Goal: Task Accomplishment & Management: Complete application form

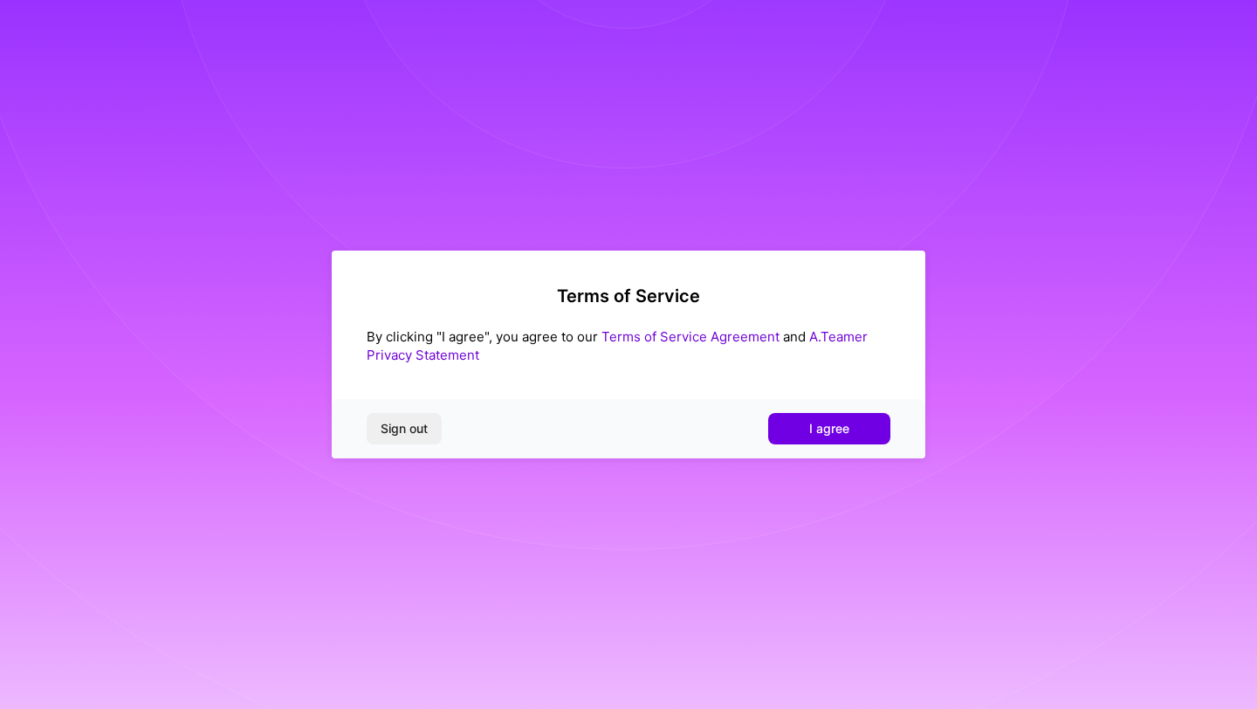
click at [835, 429] on span "I agree" at bounding box center [829, 428] width 40 height 17
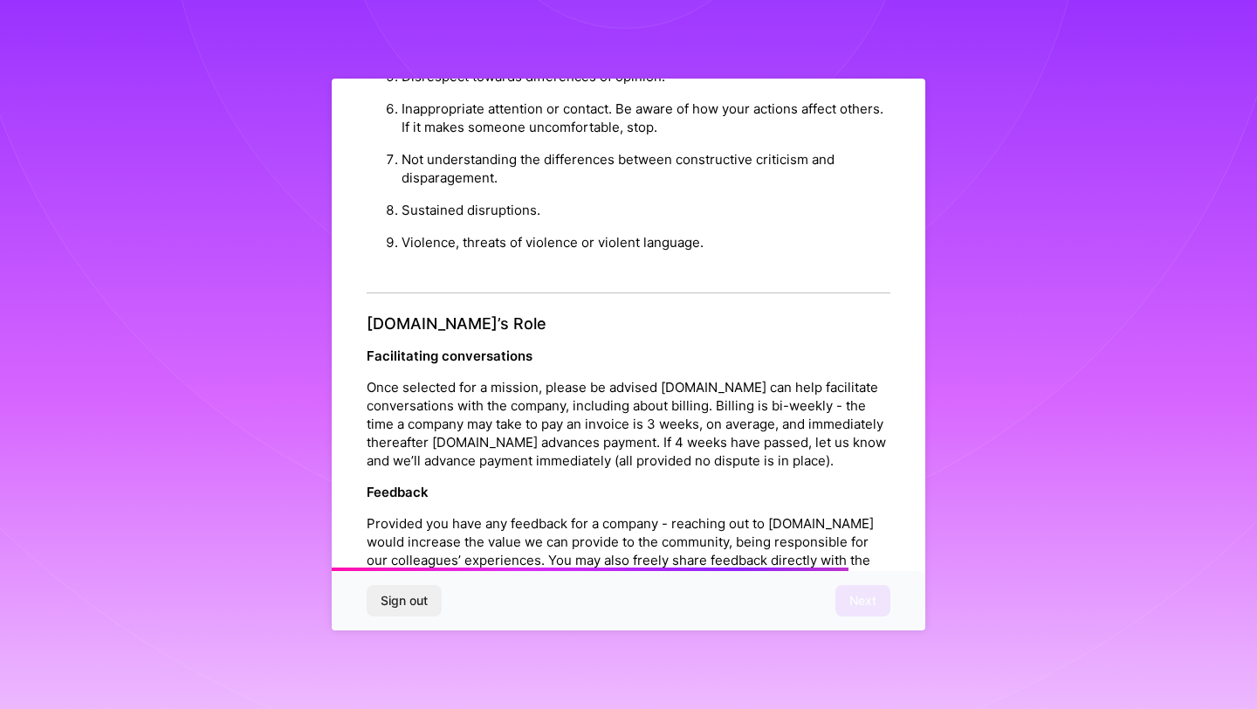
scroll to position [1850, 0]
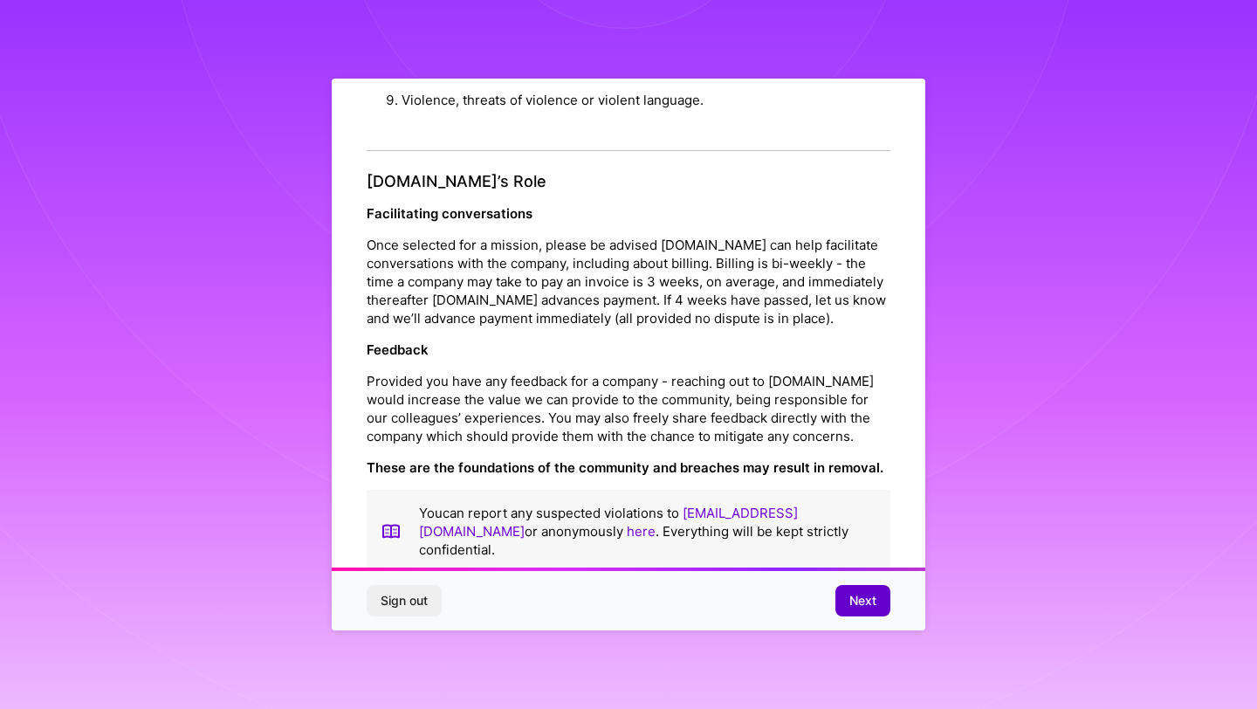
click at [866, 599] on span "Next" at bounding box center [862, 600] width 27 height 17
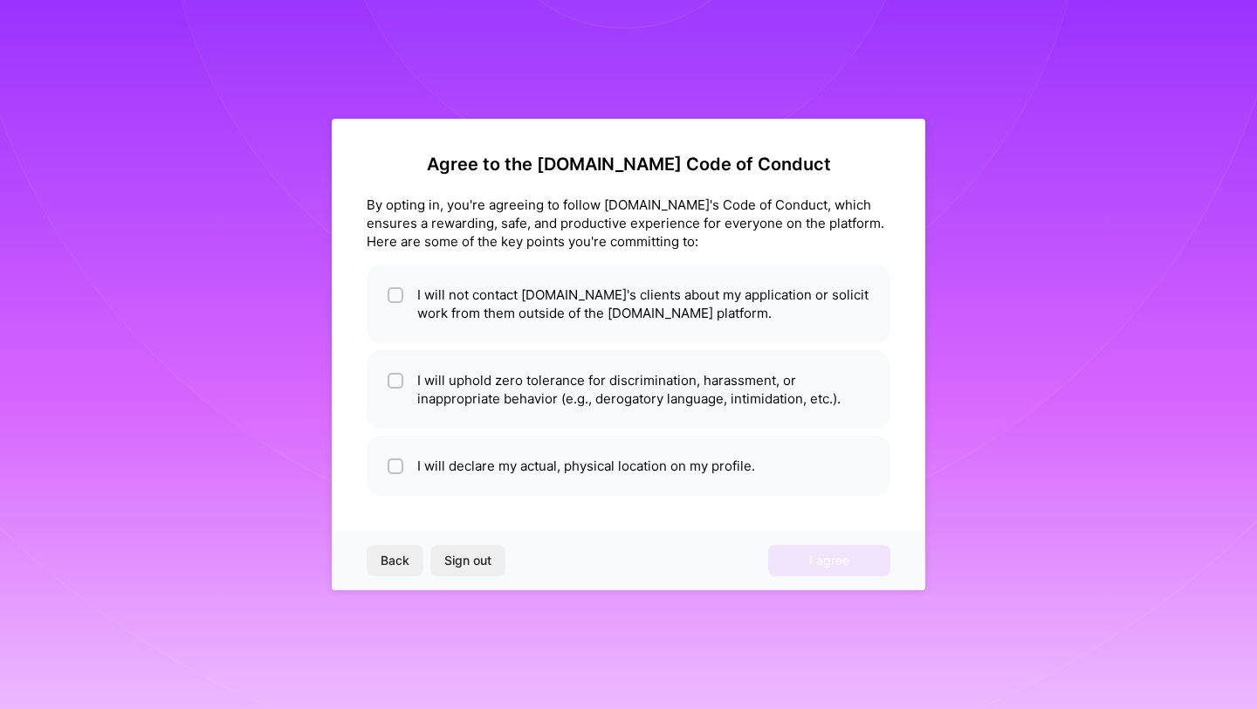
scroll to position [0, 0]
click at [409, 289] on li "I will not contact [DOMAIN_NAME]'s clients about my application or solicit work…" at bounding box center [629, 304] width 524 height 79
checkbox input "true"
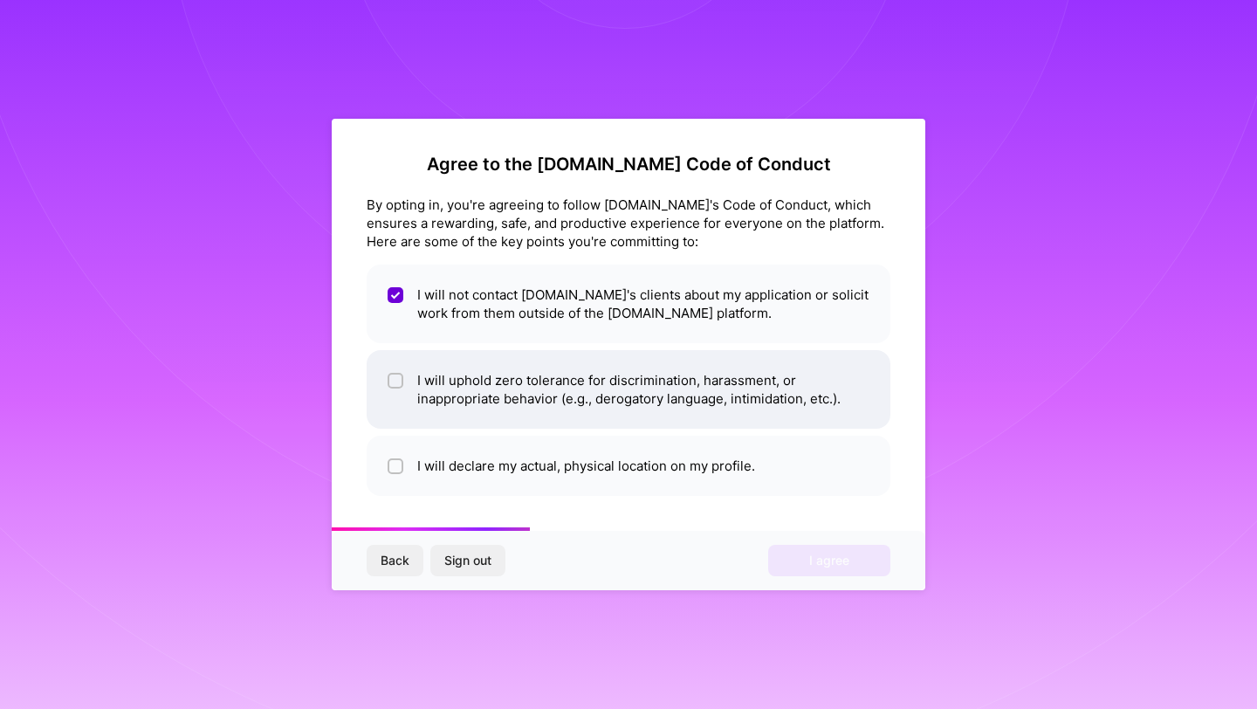
click at [401, 390] on span at bounding box center [396, 389] width 16 height 37
checkbox input "true"
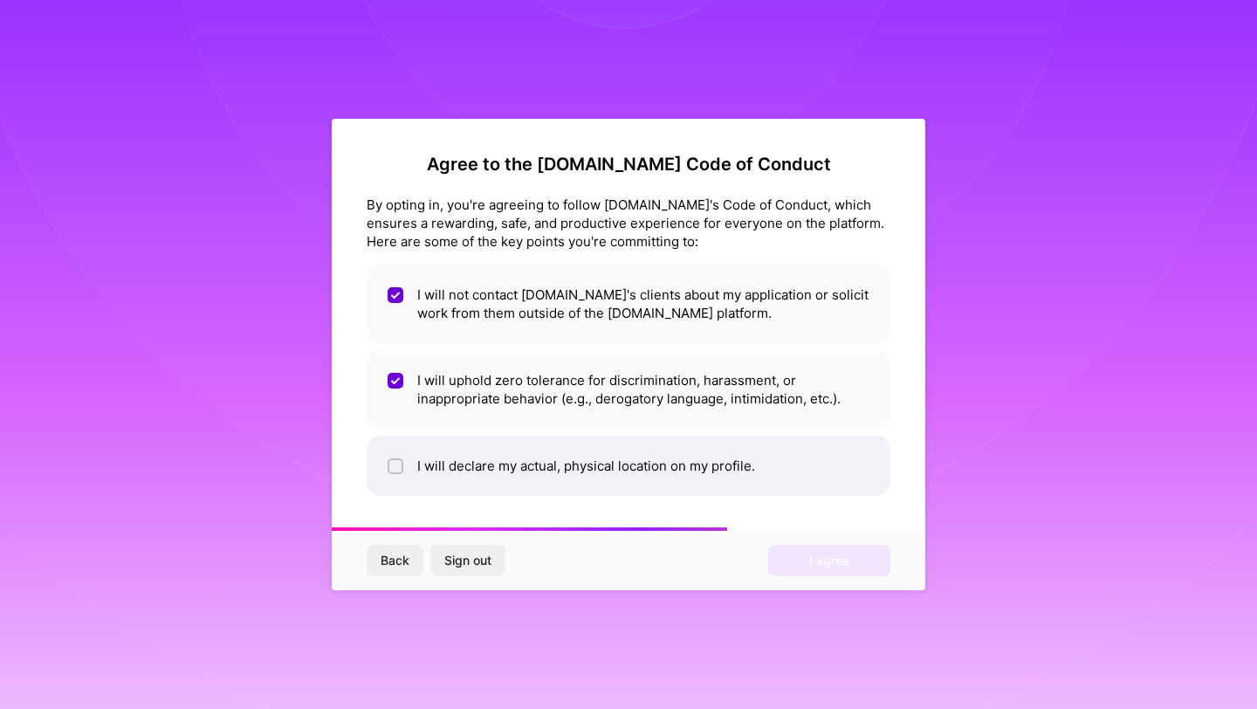
click at [388, 466] on div at bounding box center [396, 466] width 16 height 16
checkbox input "true"
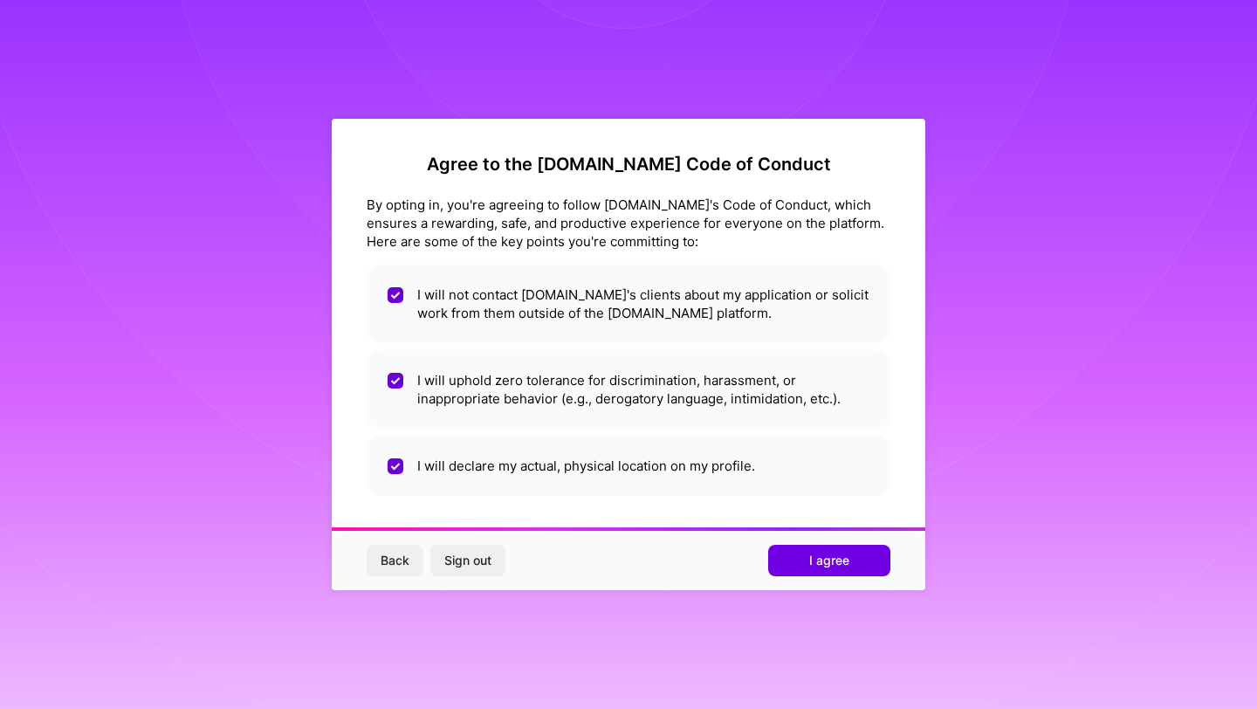
click at [385, 563] on span "Back" at bounding box center [395, 560] width 29 height 17
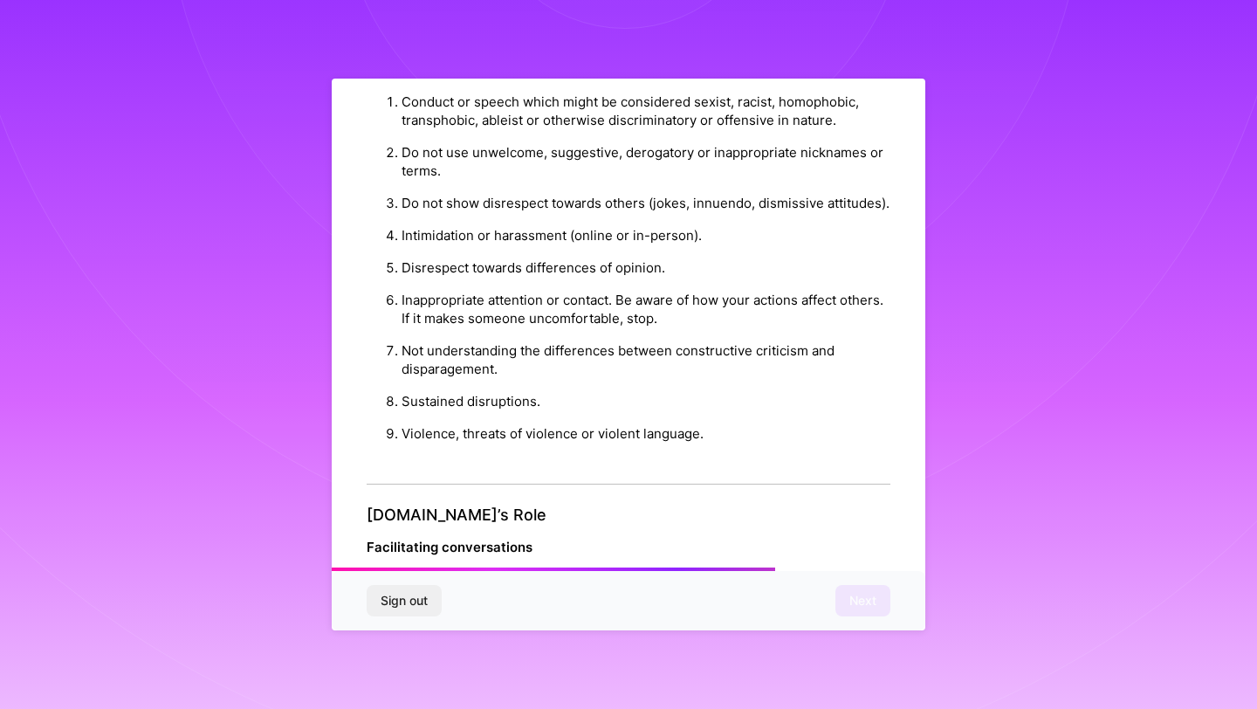
scroll to position [1850, 0]
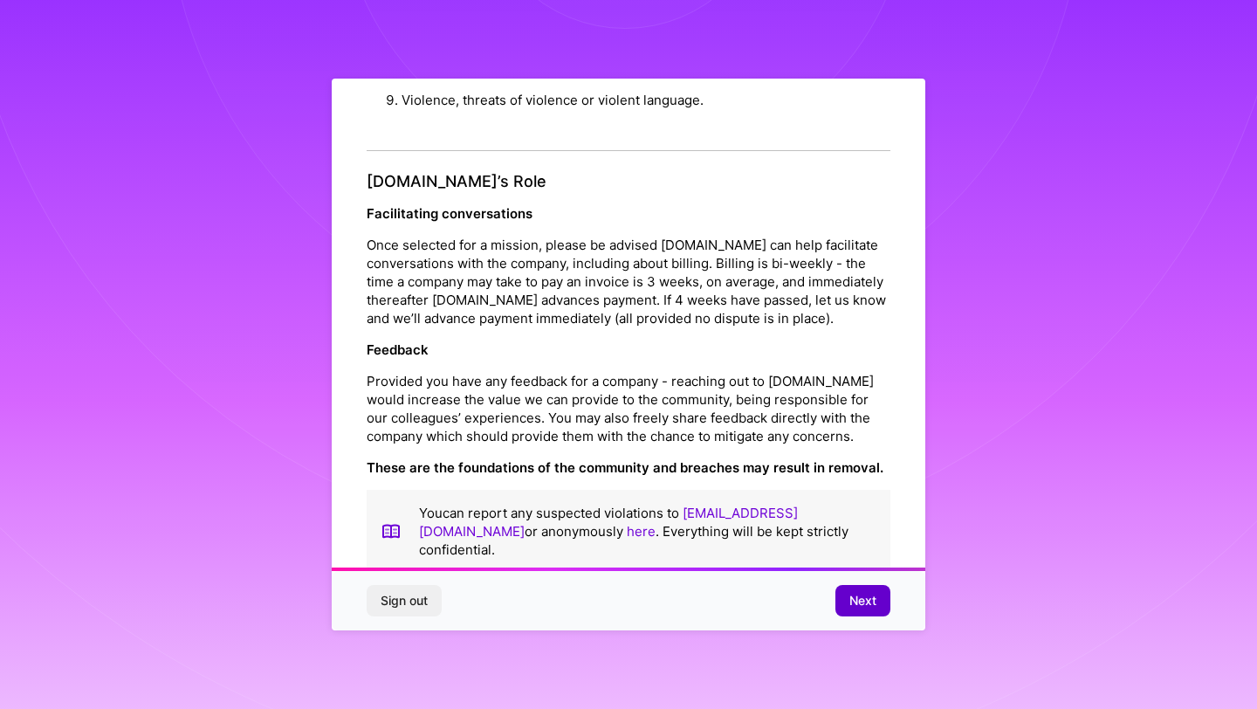
click at [870, 601] on span "Next" at bounding box center [862, 600] width 27 height 17
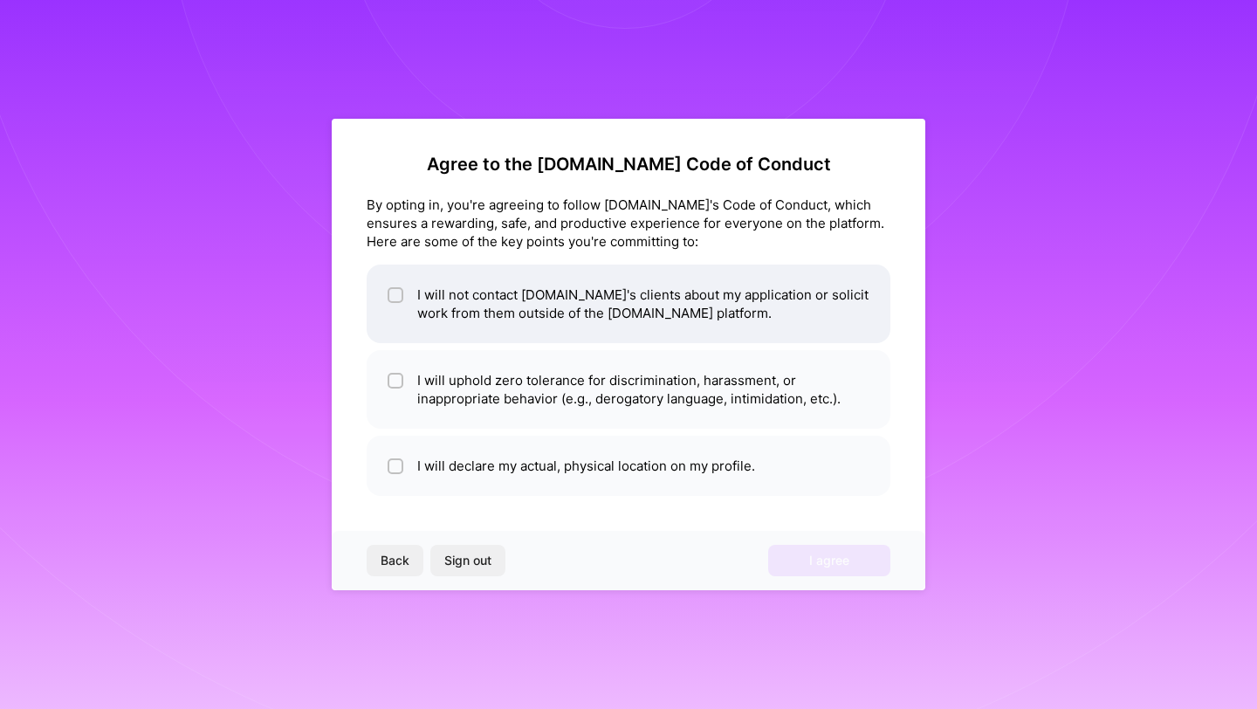
click at [402, 291] on div at bounding box center [396, 295] width 16 height 16
checkbox input "true"
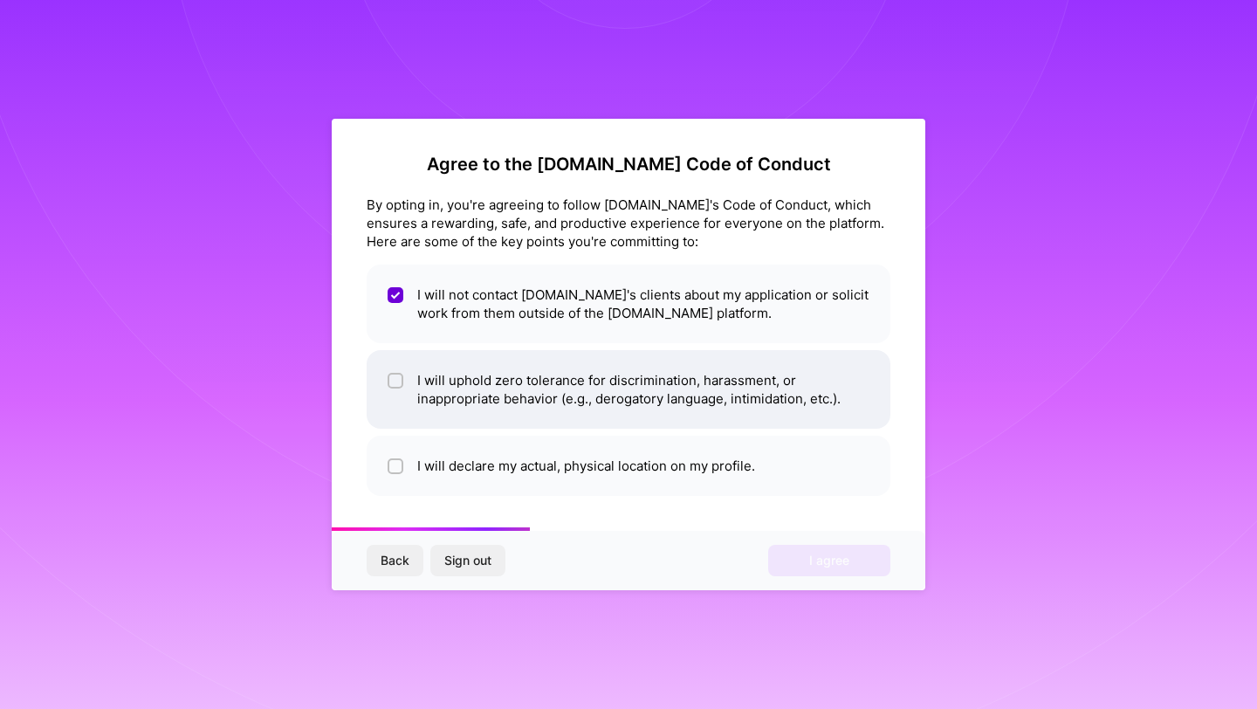
click at [395, 379] on input "checkbox" at bounding box center [397, 381] width 12 height 12
checkbox input "true"
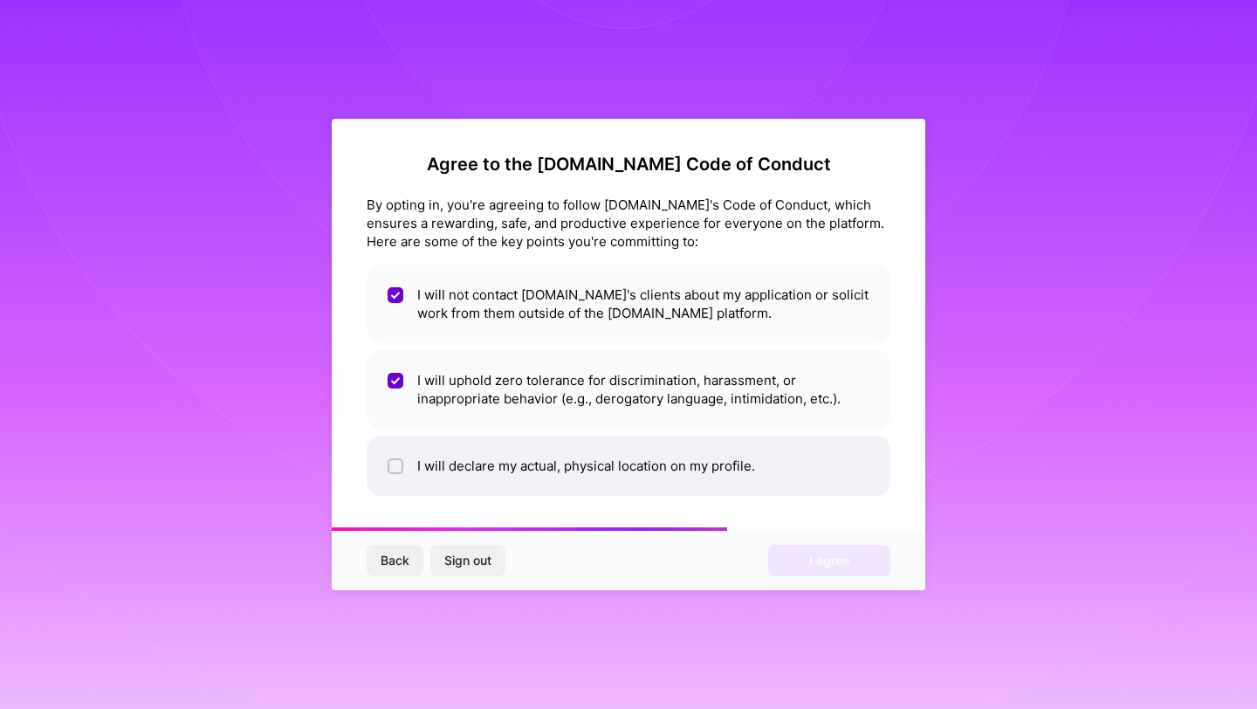
click at [400, 460] on div at bounding box center [396, 466] width 16 height 16
checkbox input "true"
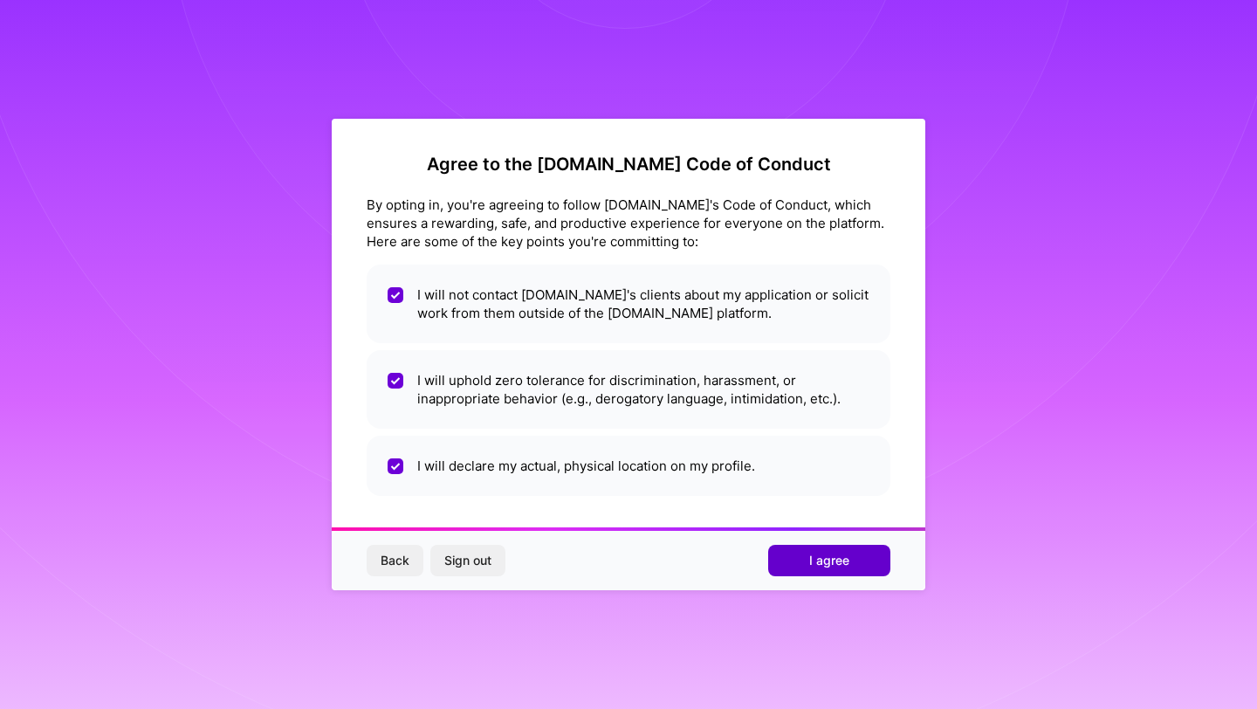
click at [824, 557] on span "I agree" at bounding box center [829, 560] width 40 height 17
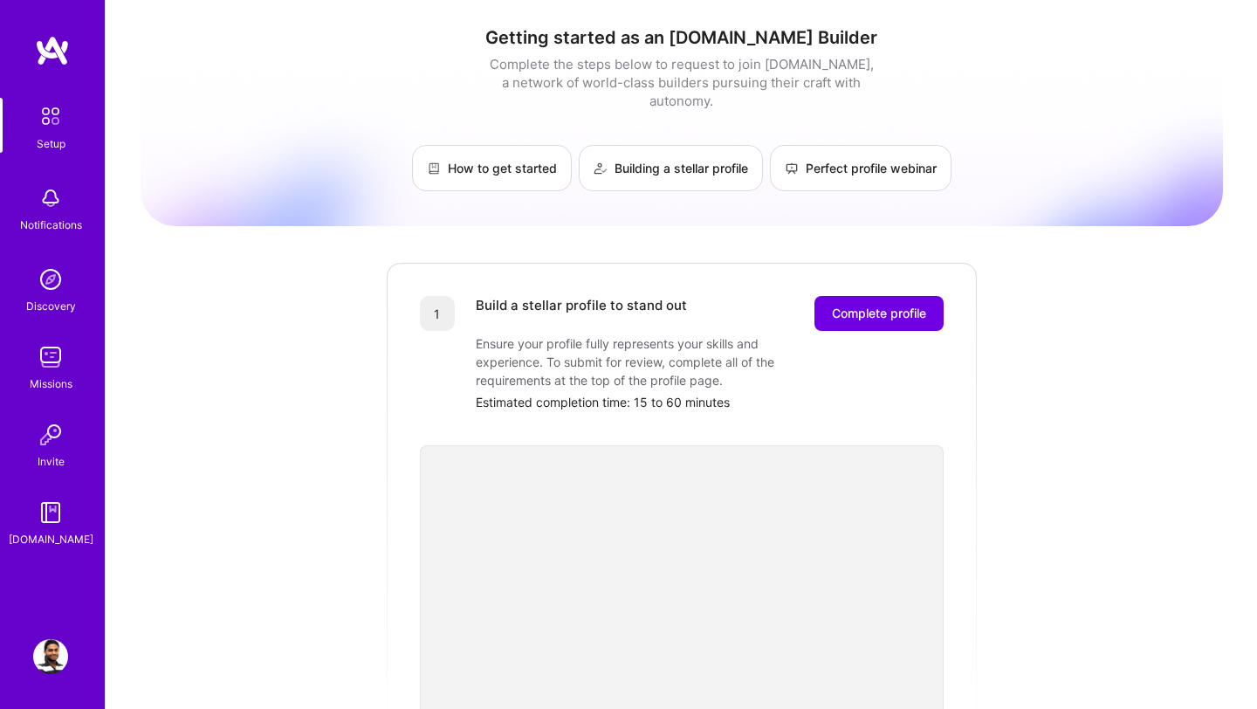
scroll to position [224, 0]
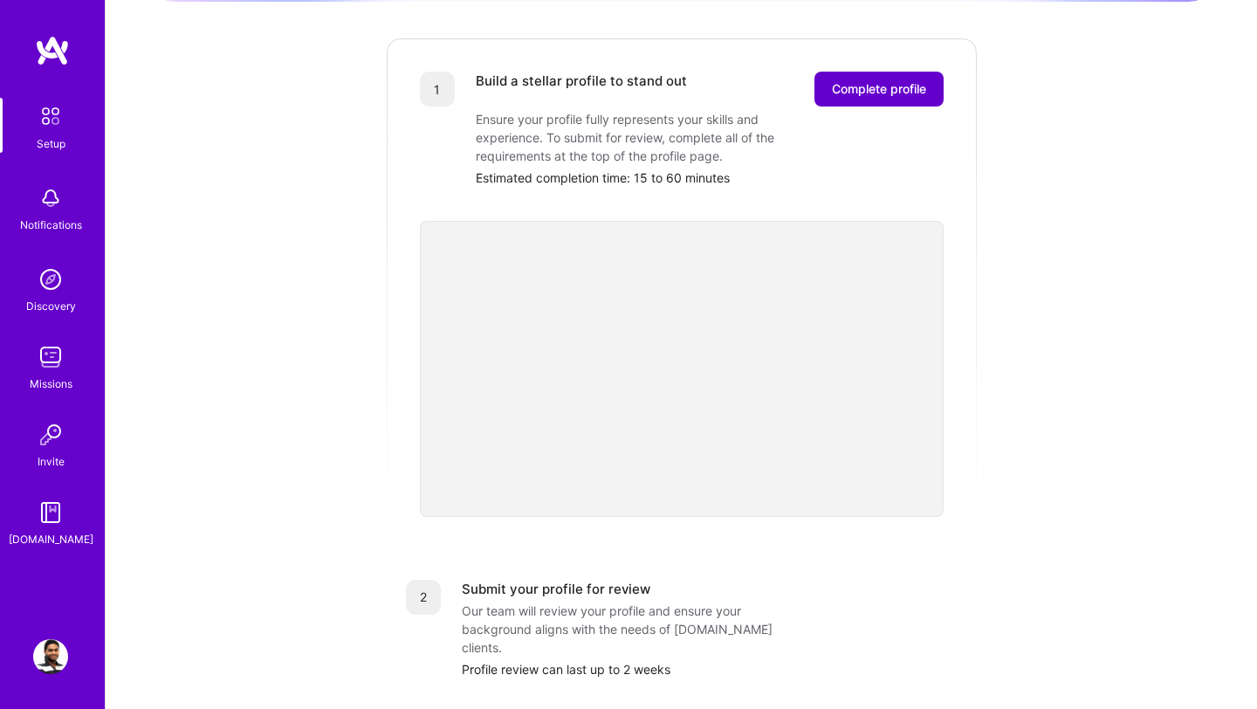
click at [872, 80] on span "Complete profile" at bounding box center [879, 88] width 94 height 17
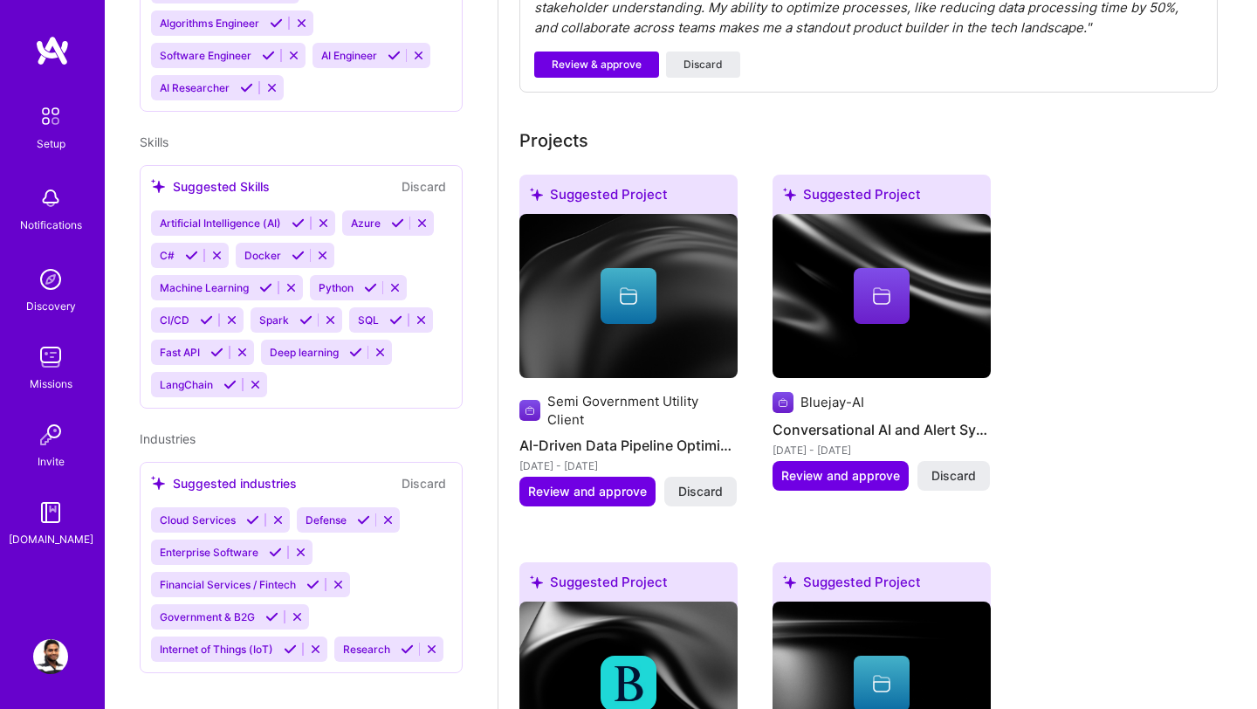
scroll to position [700, 0]
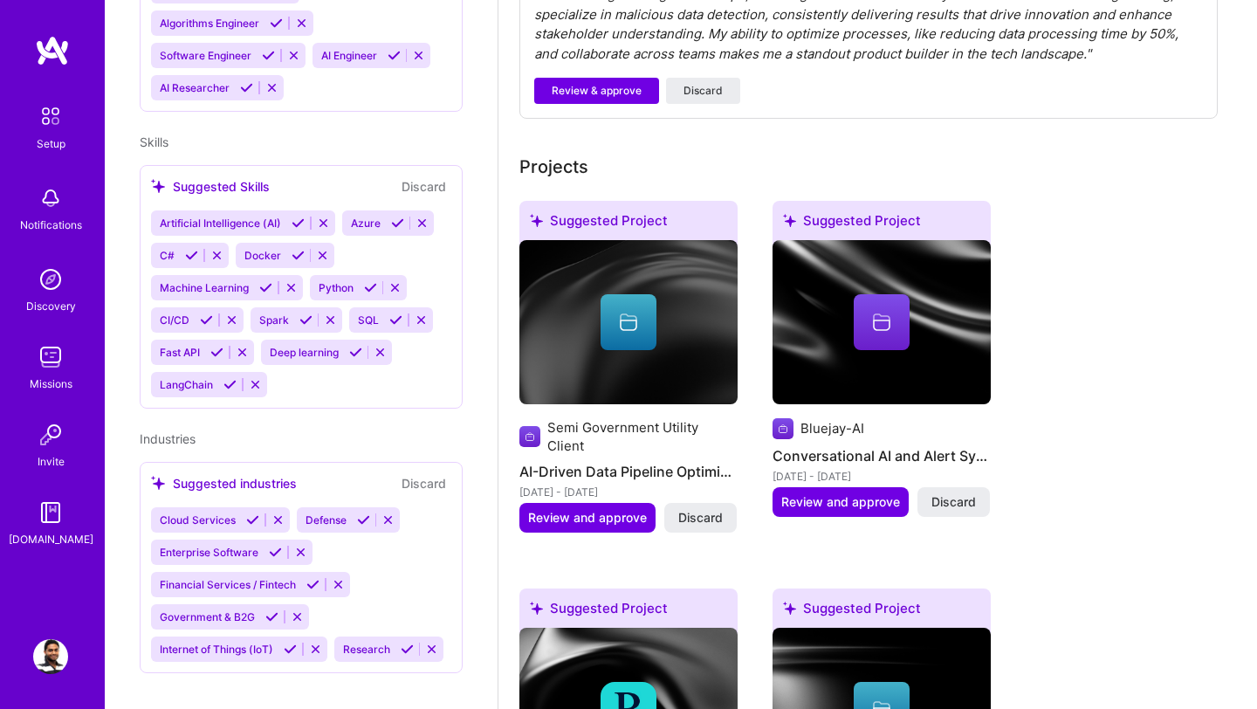
click at [624, 312] on icon at bounding box center [628, 322] width 21 height 21
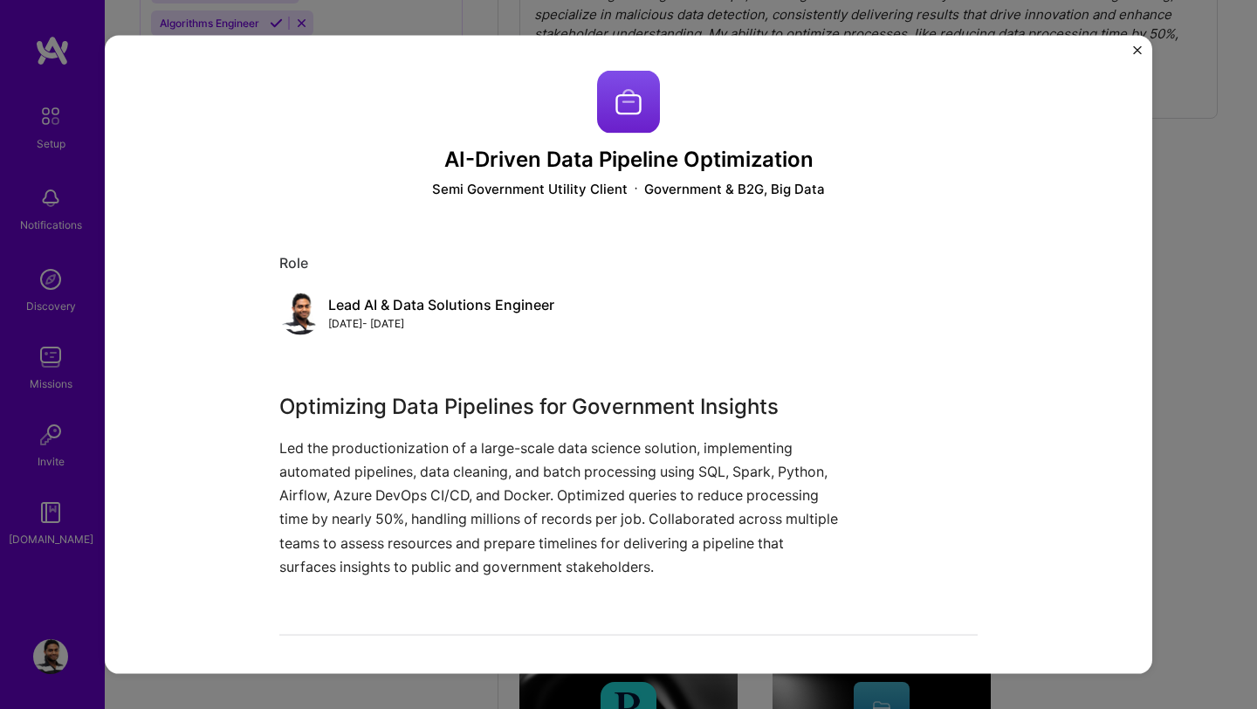
click at [1179, 264] on div "AI-Driven Data Pipeline Optimization Semi Government Utility Client Government …" at bounding box center [628, 354] width 1257 height 709
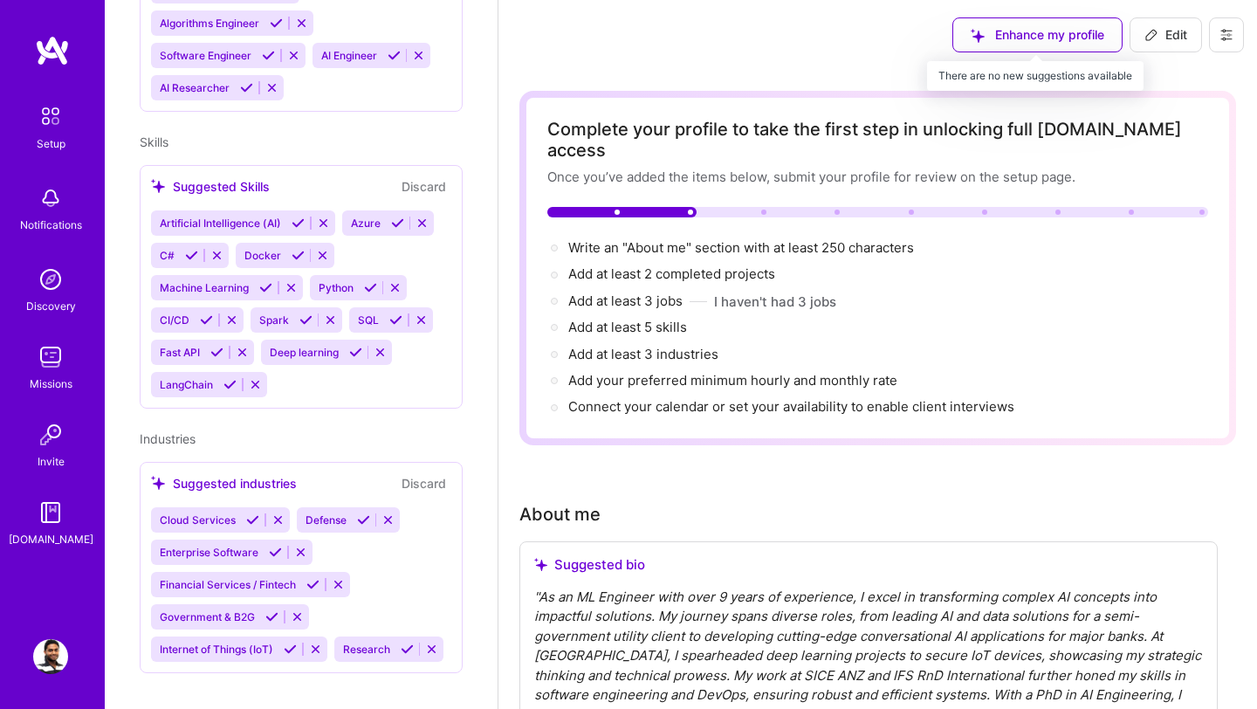
click at [1058, 36] on div "Enhance my profile" at bounding box center [1037, 34] width 170 height 35
click at [1168, 35] on span "Edit" at bounding box center [1165, 34] width 43 height 17
select select "US"
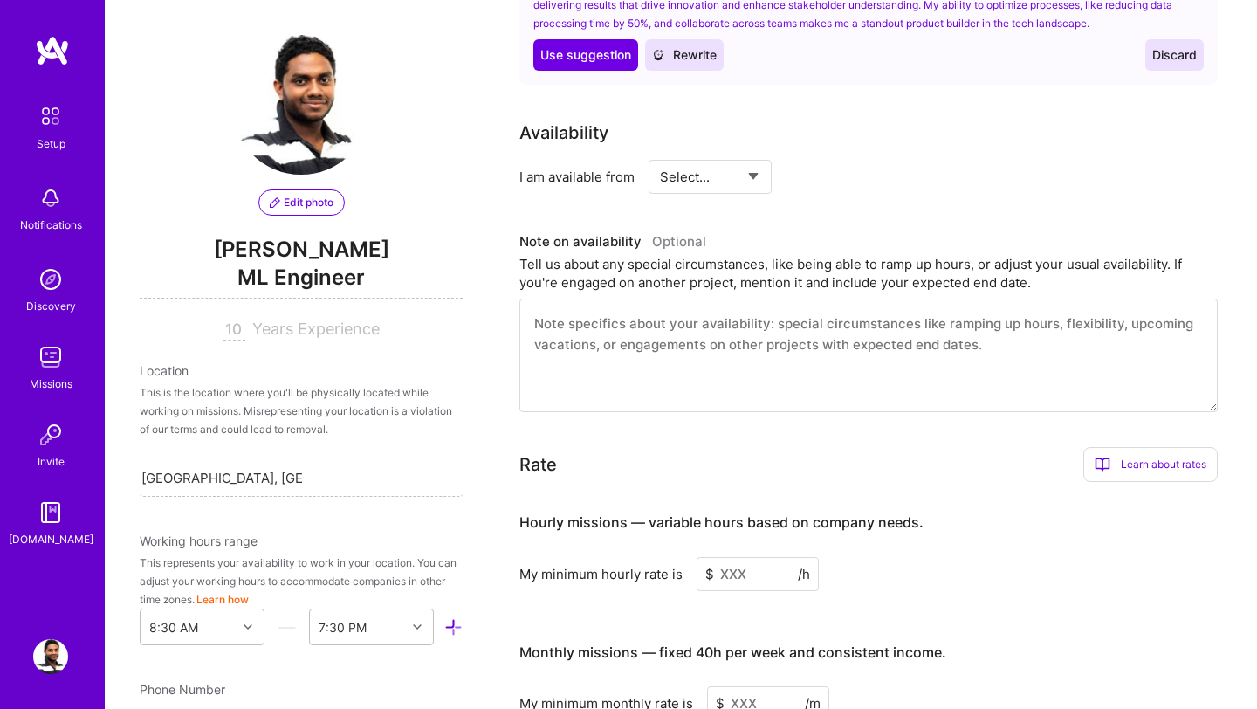
click at [166, 381] on div "Location This is the location where you'll be physically located while working …" at bounding box center [301, 428] width 323 height 135
click at [175, 376] on div "Location" at bounding box center [301, 370] width 323 height 18
click at [175, 373] on div "Location" at bounding box center [301, 370] width 323 height 18
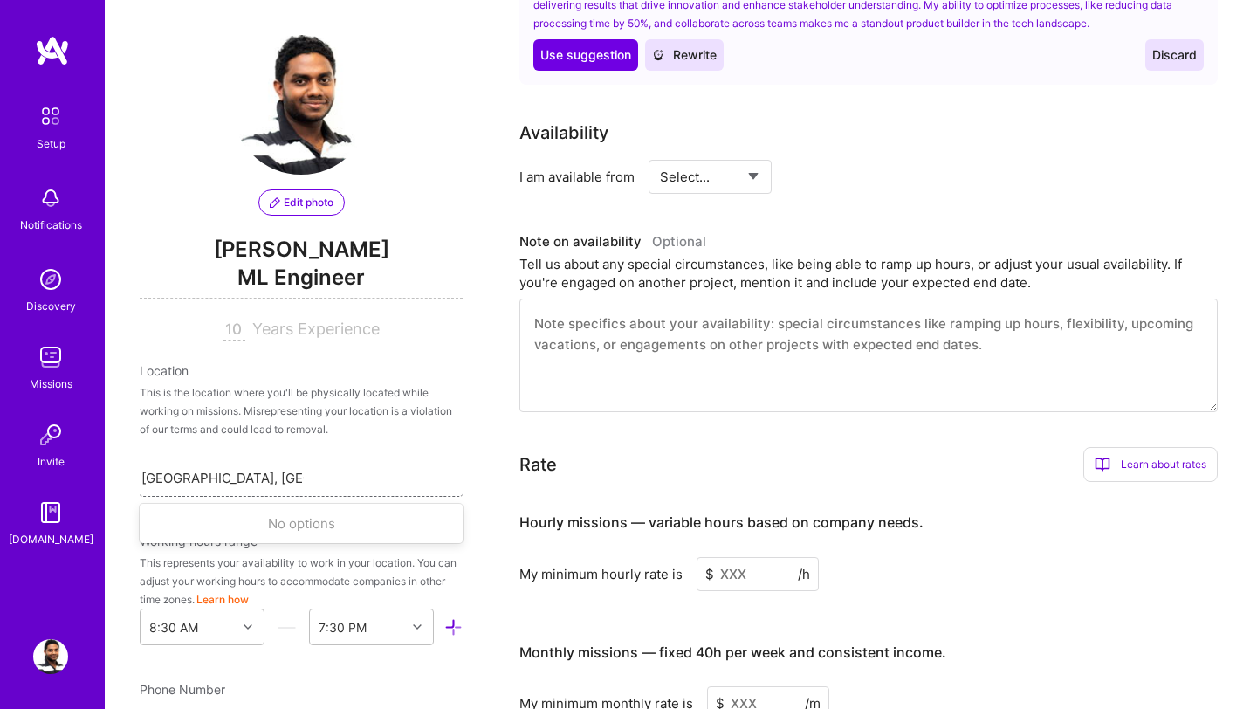
click at [331, 481] on div "[GEOGRAPHIC_DATA], [GEOGRAPHIC_DATA], [GEOGRAPHIC_DATA] [GEOGRAPHIC_DATA], [GEO…" at bounding box center [301, 477] width 323 height 37
click at [652, 447] on div "Rate Learn about rates Hourly Rate What is hourly rate? This model involves pay…" at bounding box center [868, 464] width 698 height 35
click at [319, 479] on div "Search location..." at bounding box center [301, 477] width 323 height 37
type input "sr"
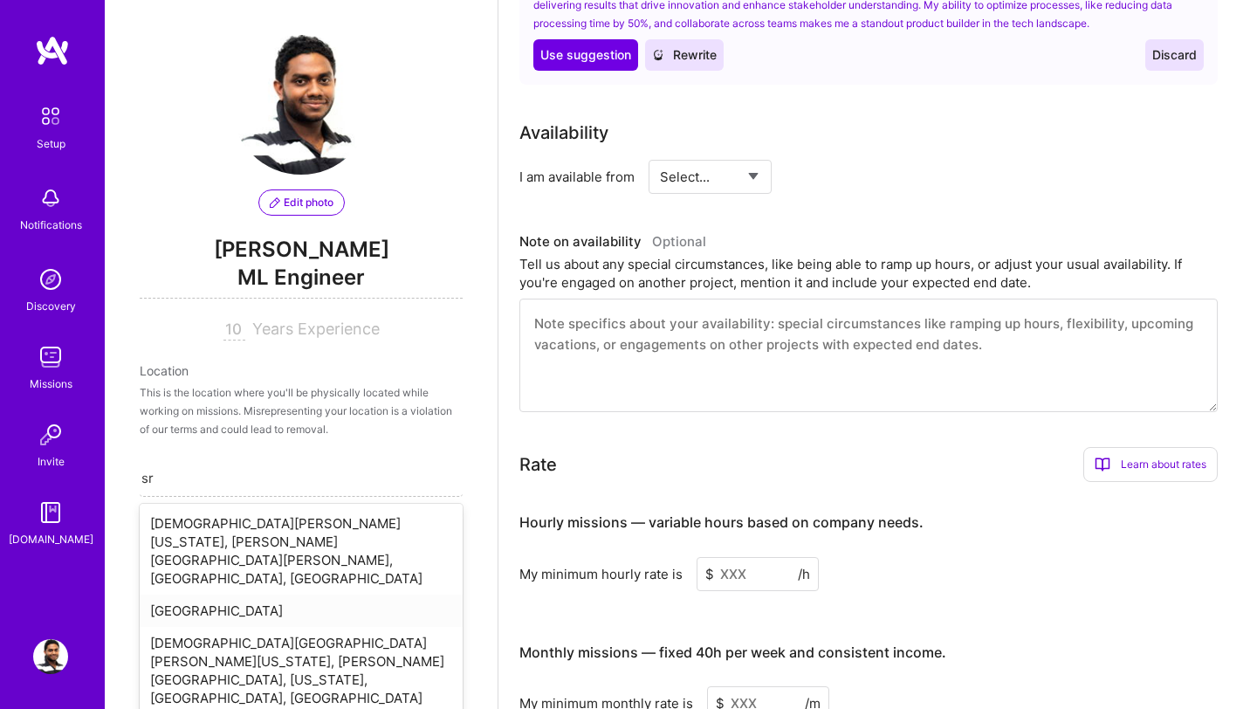
click at [225, 595] on div "[GEOGRAPHIC_DATA]" at bounding box center [301, 611] width 323 height 32
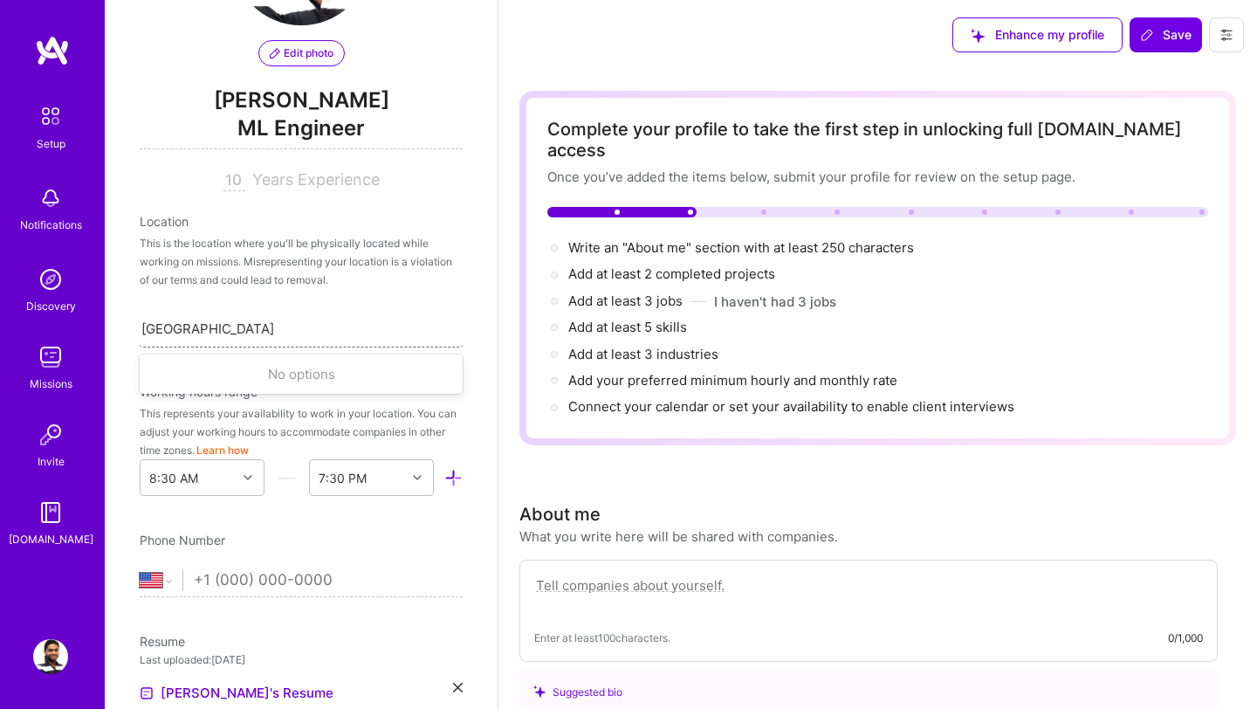
click at [329, 344] on div "[GEOGRAPHIC_DATA]" at bounding box center [301, 328] width 323 height 37
type input "m"
type input "[PERSON_NAME]"
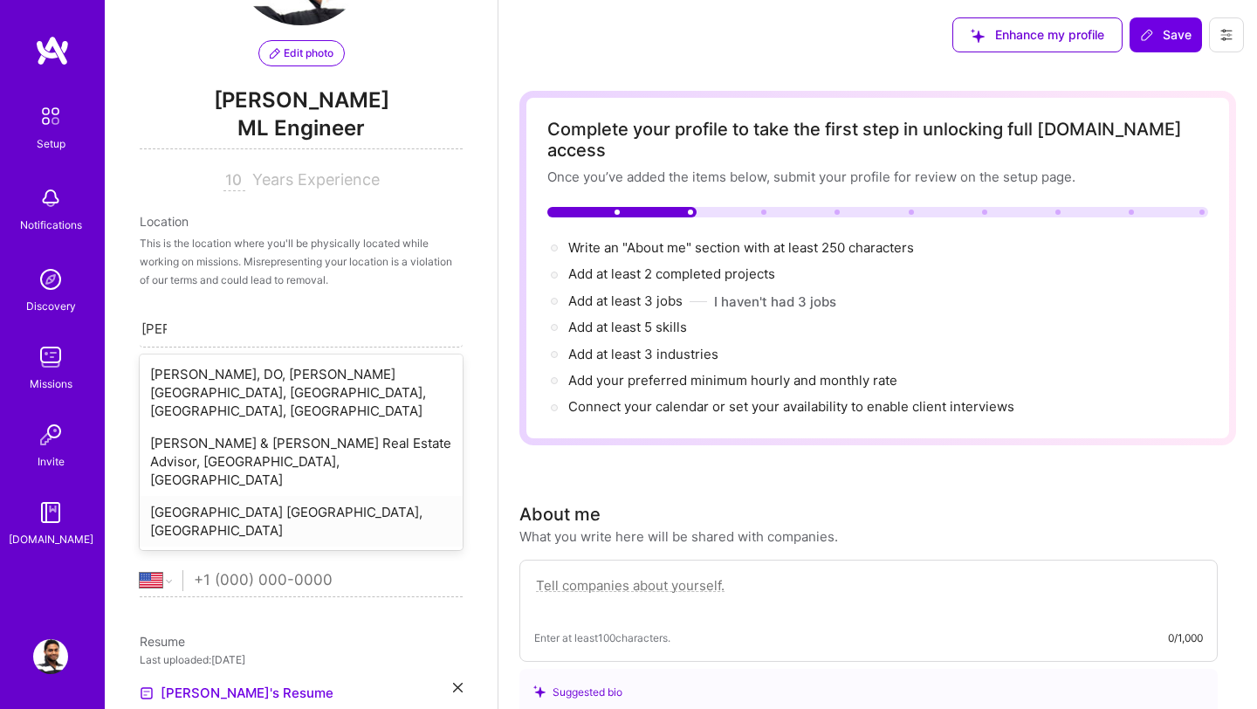
click at [235, 496] on div "[GEOGRAPHIC_DATA] [GEOGRAPHIC_DATA], [GEOGRAPHIC_DATA]" at bounding box center [301, 521] width 323 height 51
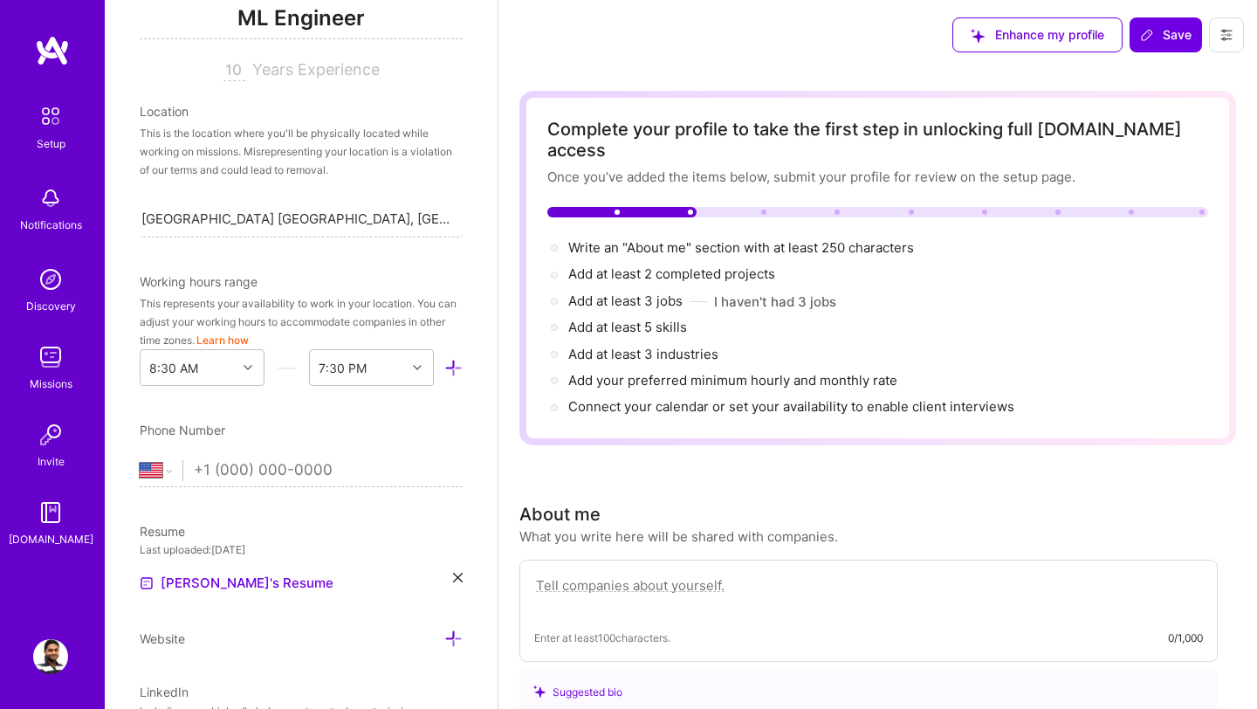
scroll to position [233, 0]
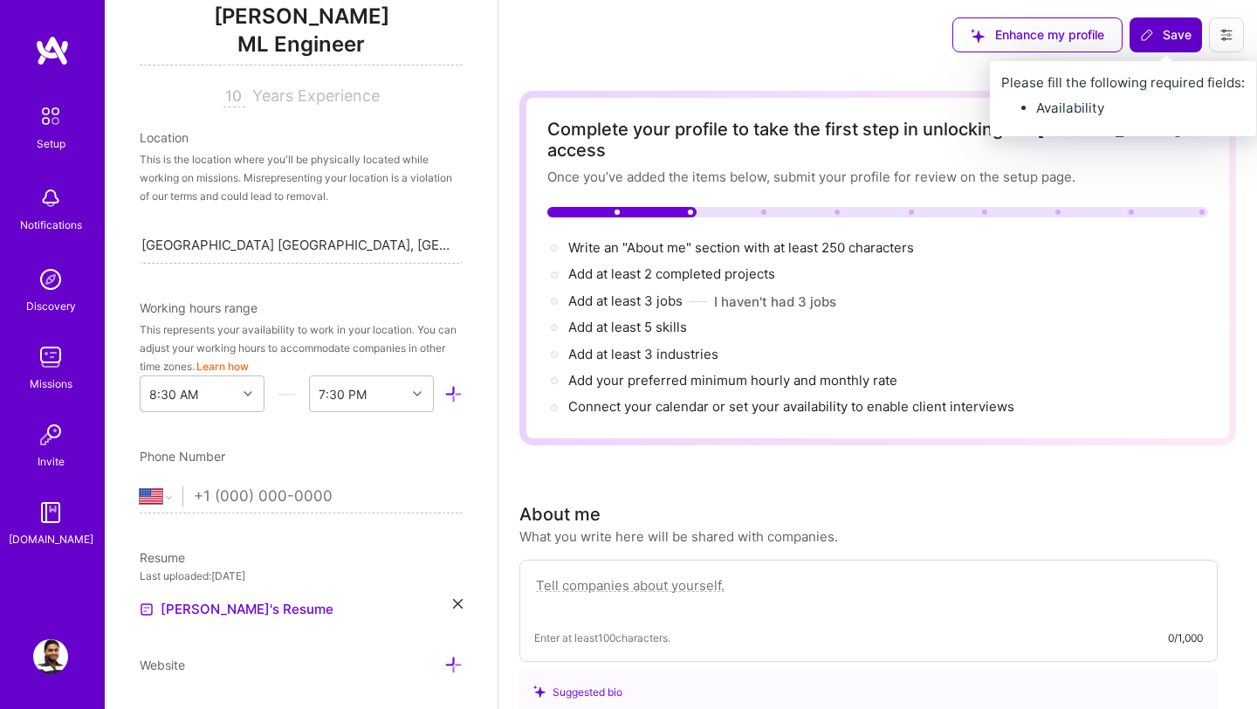
click at [1174, 45] on button "Save" at bounding box center [1166, 34] width 72 height 35
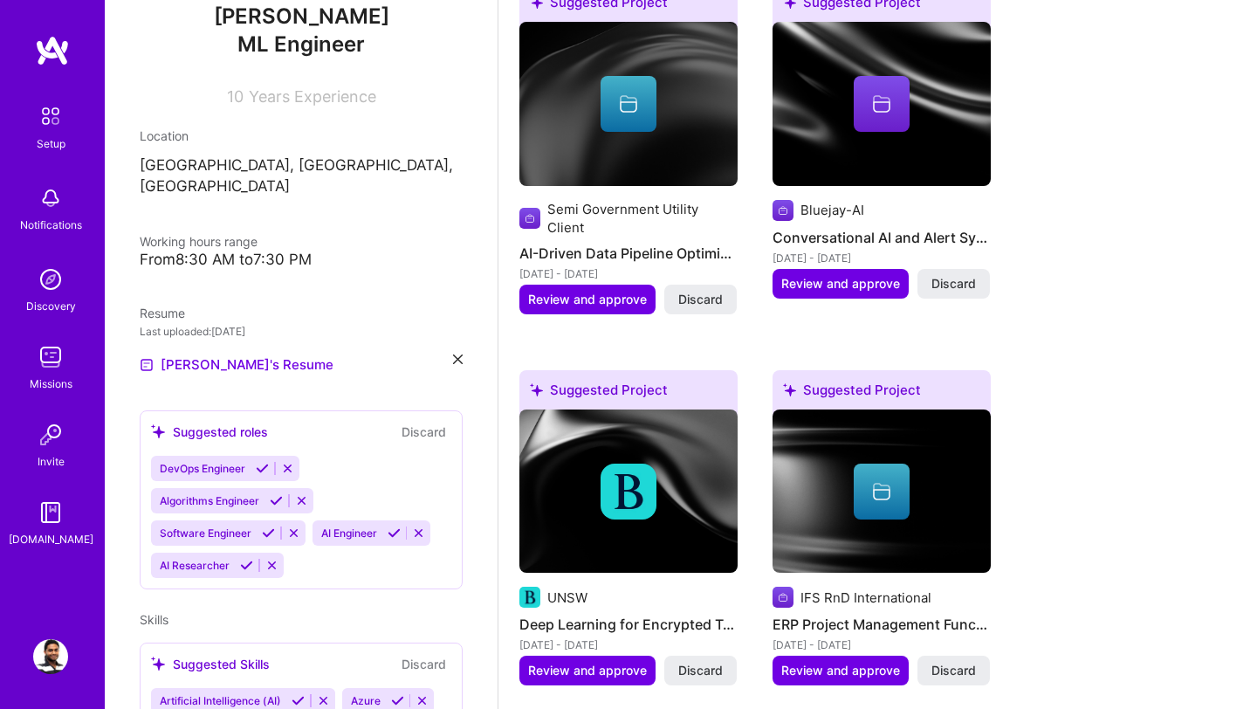
scroll to position [0, 0]
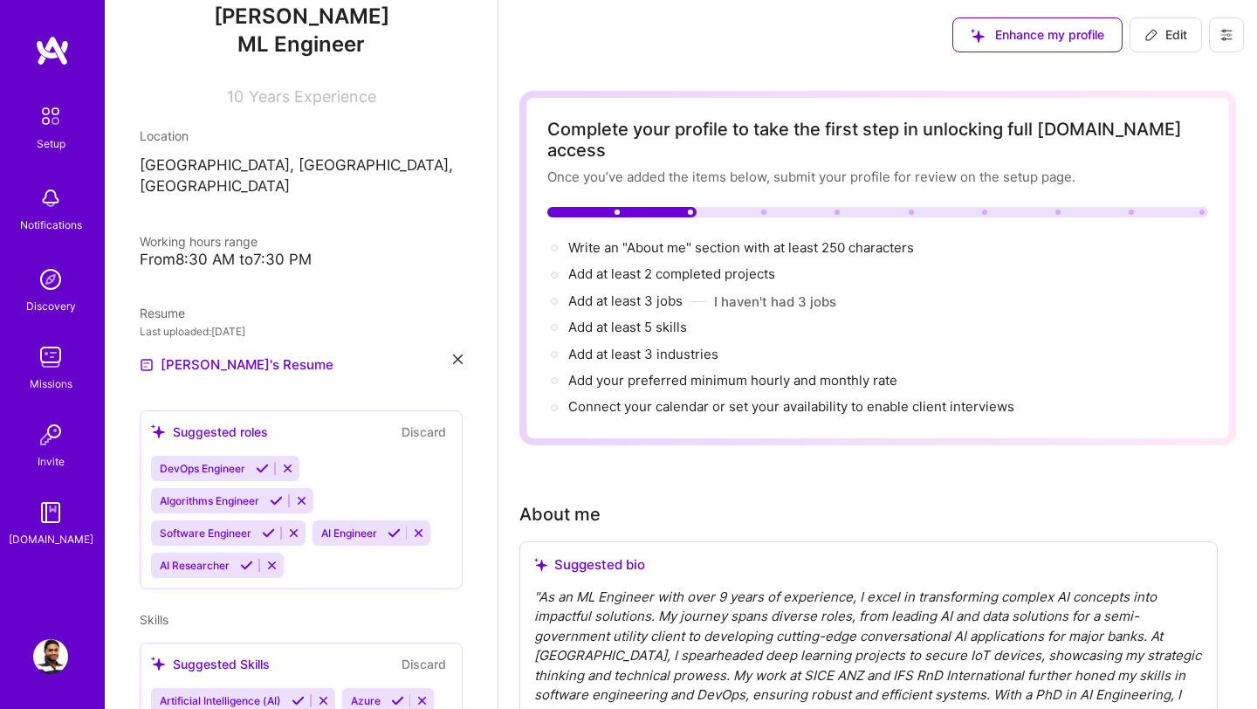
click at [53, 115] on img at bounding box center [50, 116] width 37 height 37
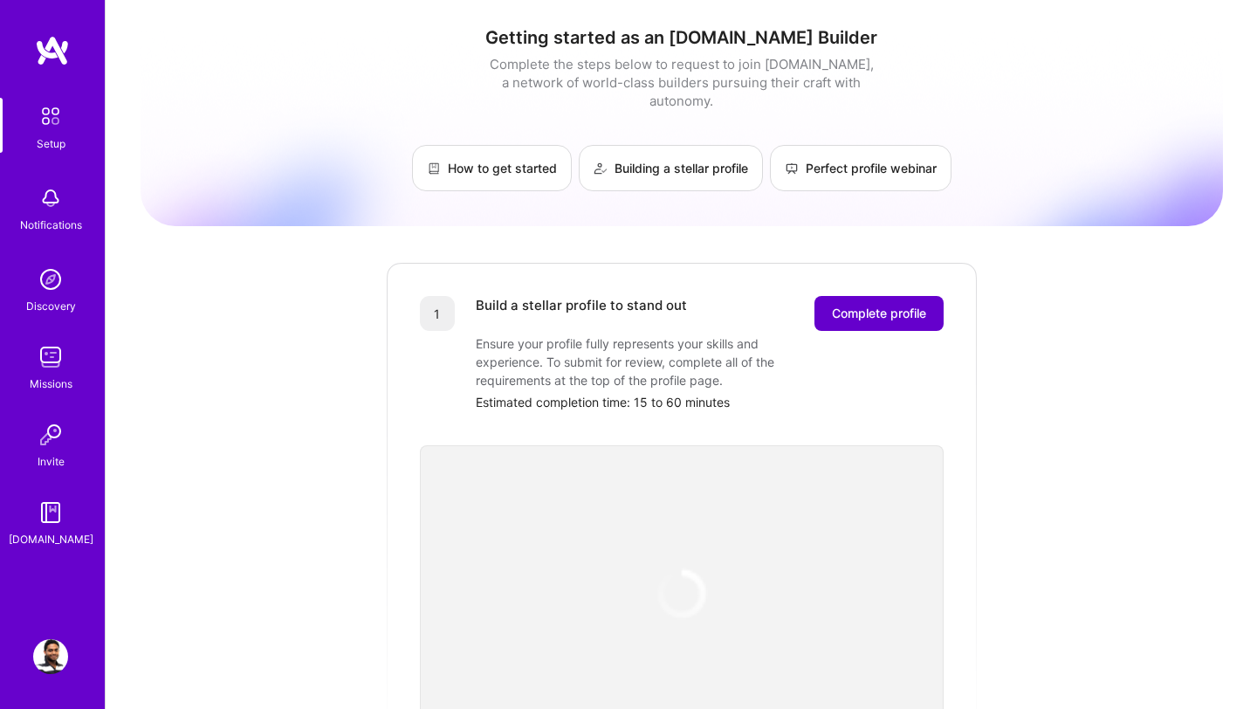
click at [891, 305] on span "Complete profile" at bounding box center [879, 313] width 94 height 17
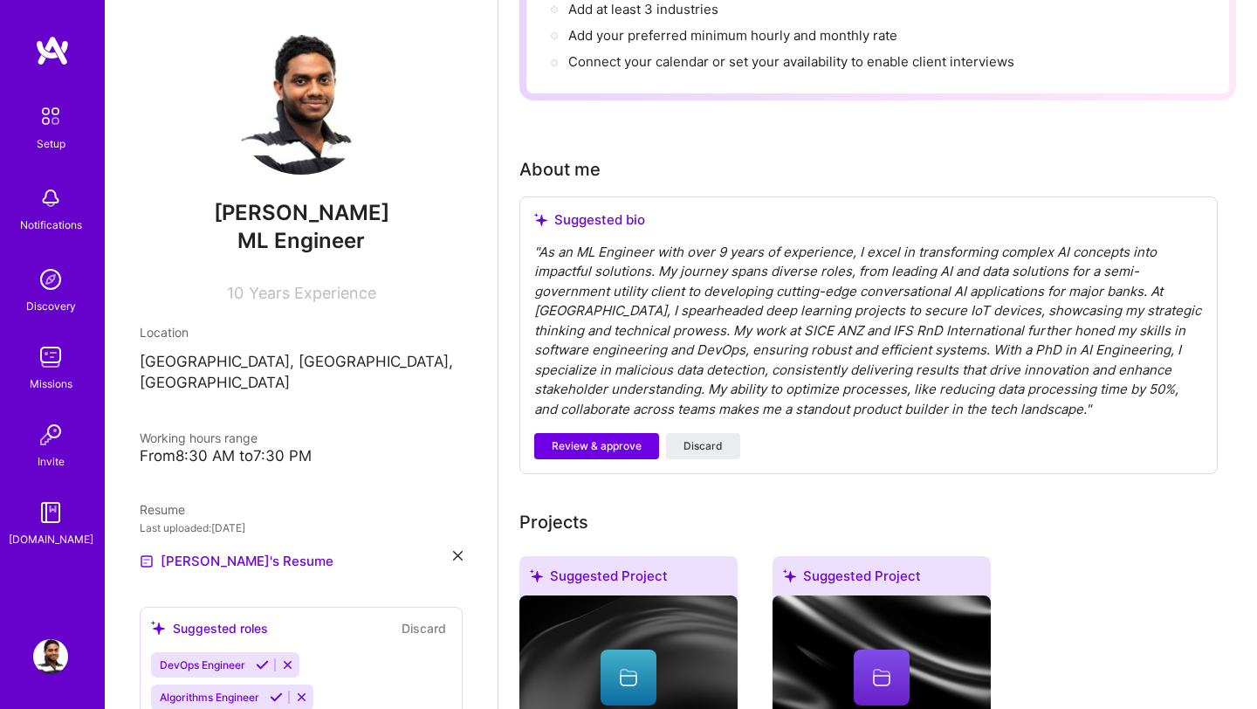
scroll to position [350, 0]
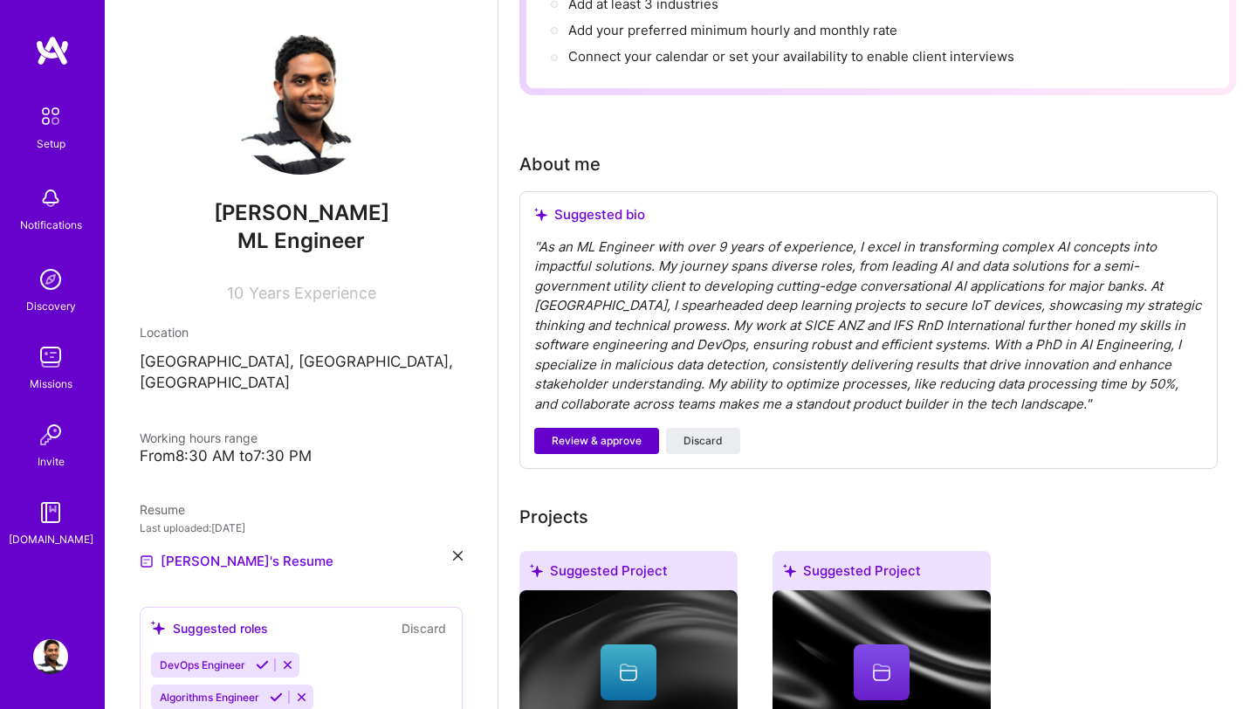
click at [606, 431] on button "Review & approve" at bounding box center [596, 441] width 125 height 26
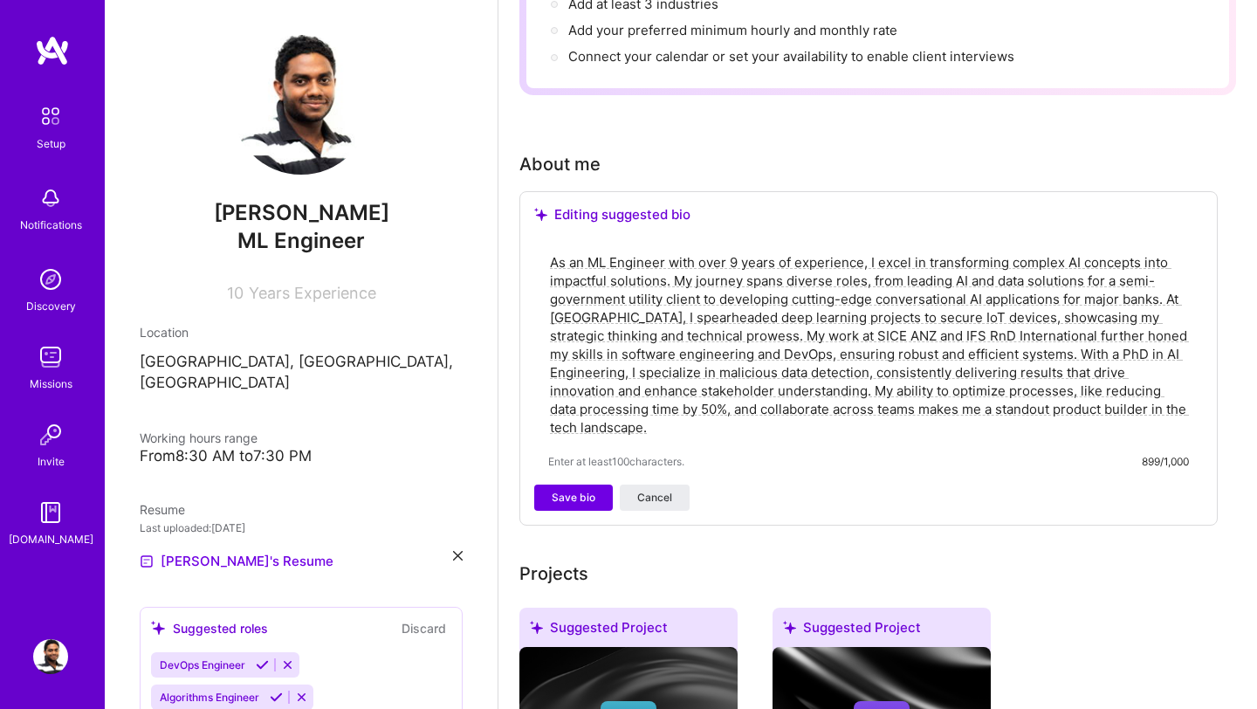
click at [683, 352] on textarea "As an ML Engineer with over 9 years of experience, I excel in transforming comp…" at bounding box center [868, 344] width 641 height 187
type textarea "As an ML Engineer with over 9 years of experience, I excel in transforming comp…"
click at [585, 490] on span "Save bio" at bounding box center [574, 498] width 44 height 16
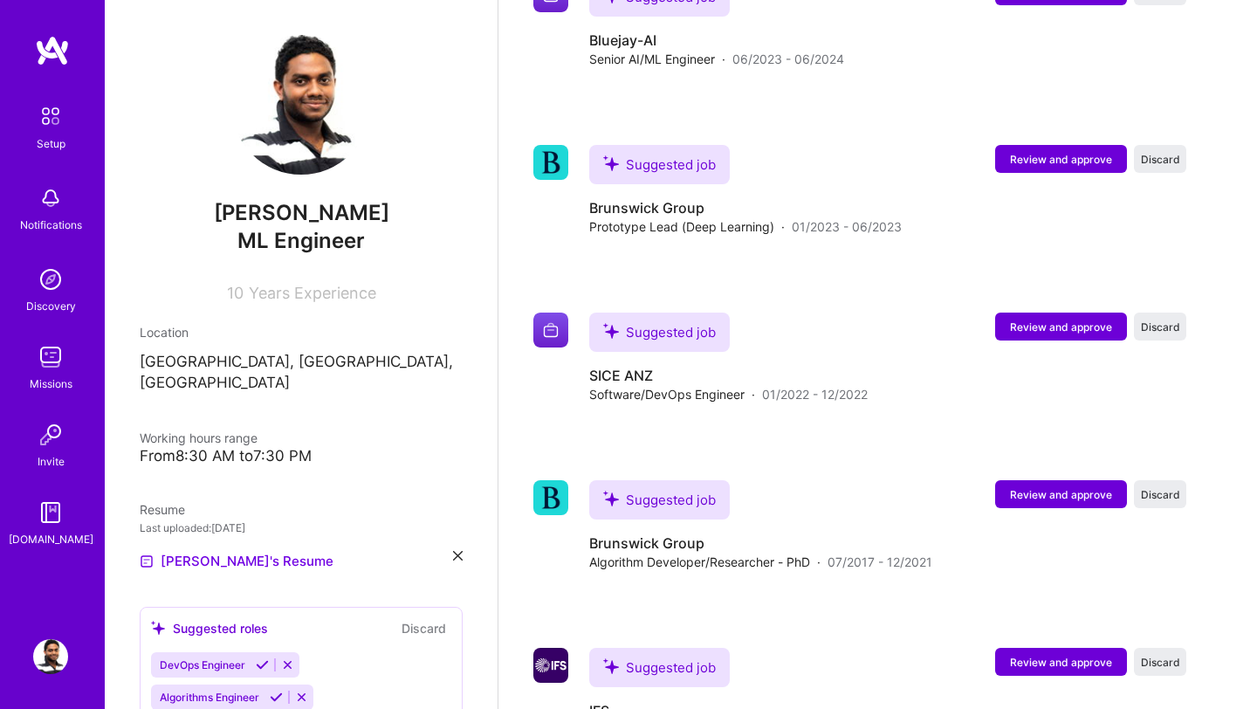
scroll to position [2698, 0]
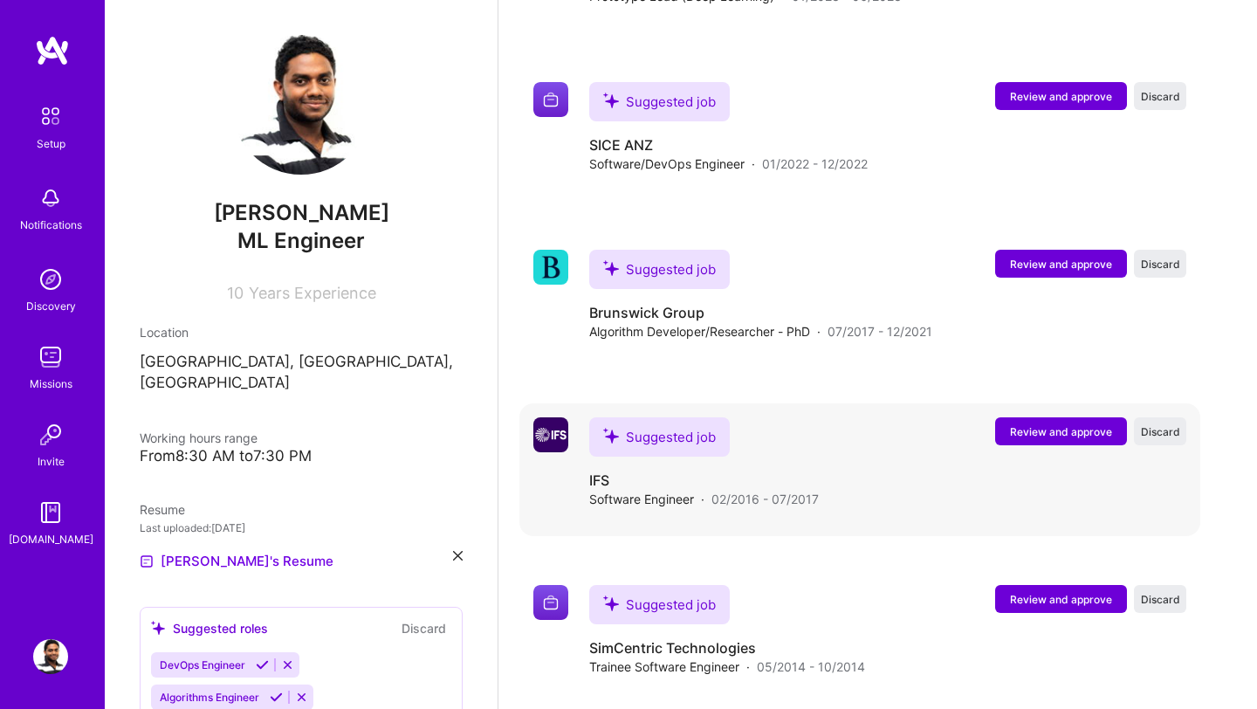
click at [1073, 424] on span "Review and approve" at bounding box center [1061, 431] width 102 height 15
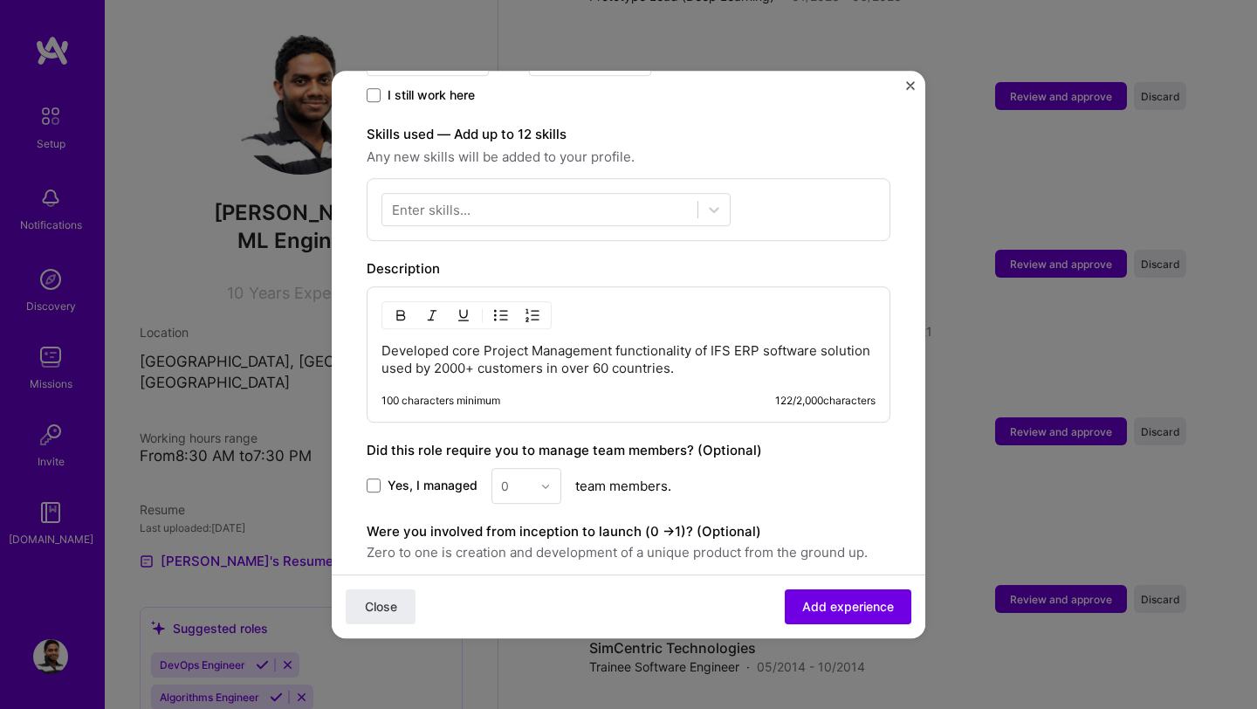
scroll to position [571, 0]
click at [690, 351] on p "Developed core Project Management functionality of IFS ERP software solution us…" at bounding box center [628, 357] width 494 height 35
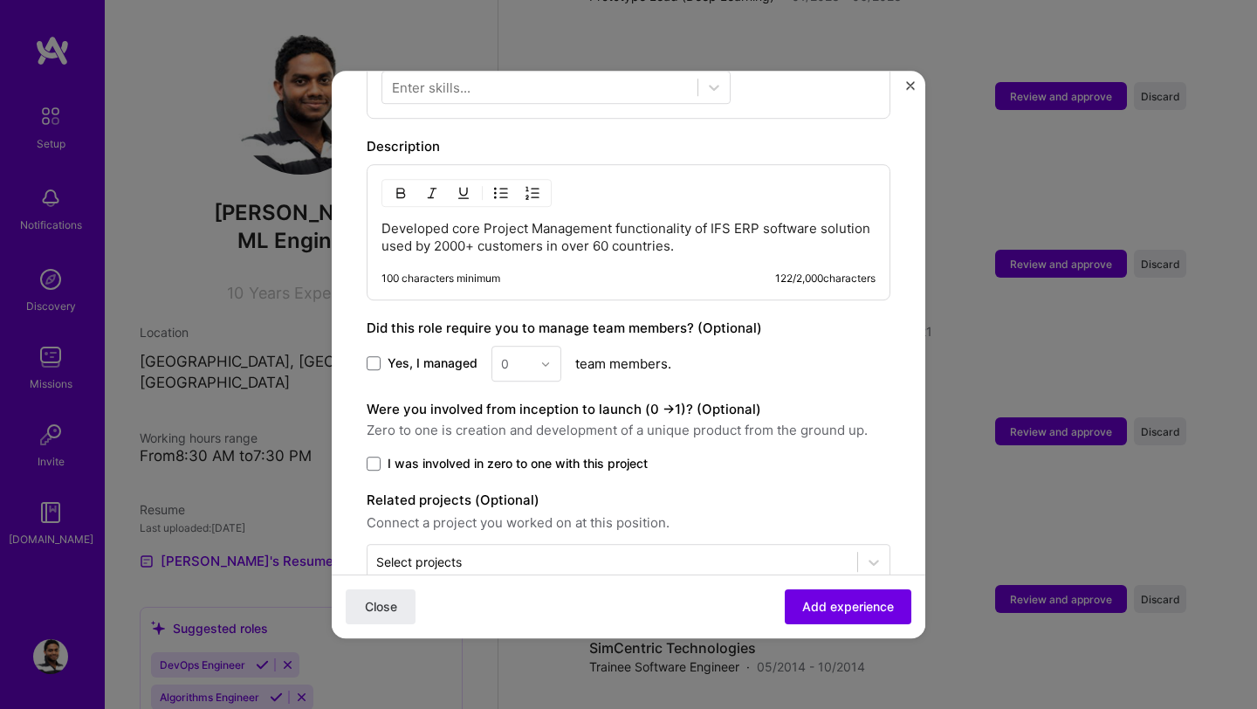
scroll to position [713, 0]
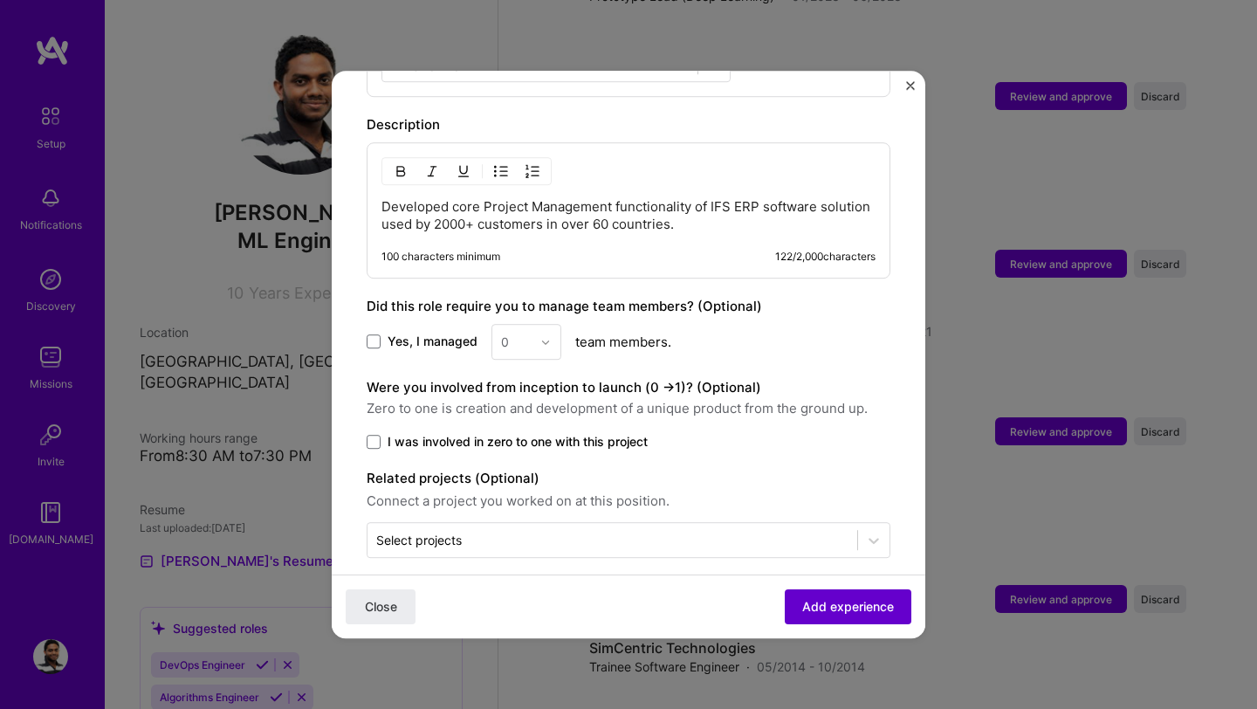
click at [815, 615] on button "Add experience" at bounding box center [848, 606] width 127 height 35
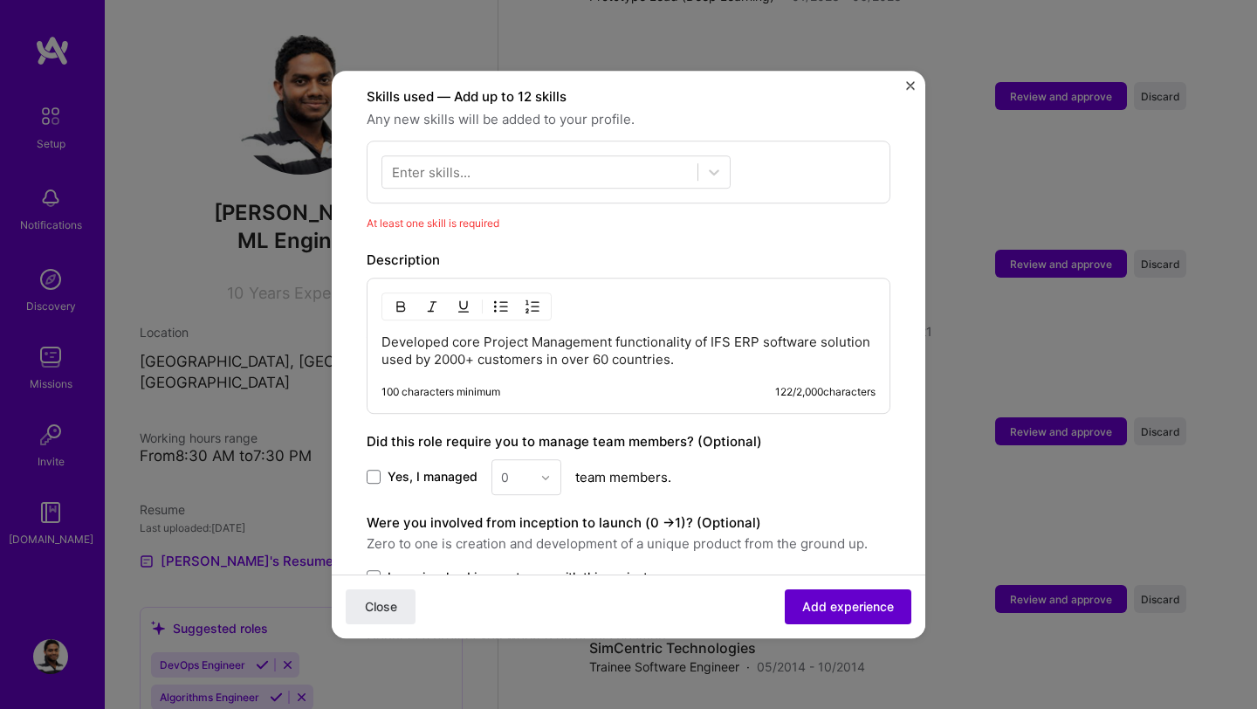
scroll to position [604, 0]
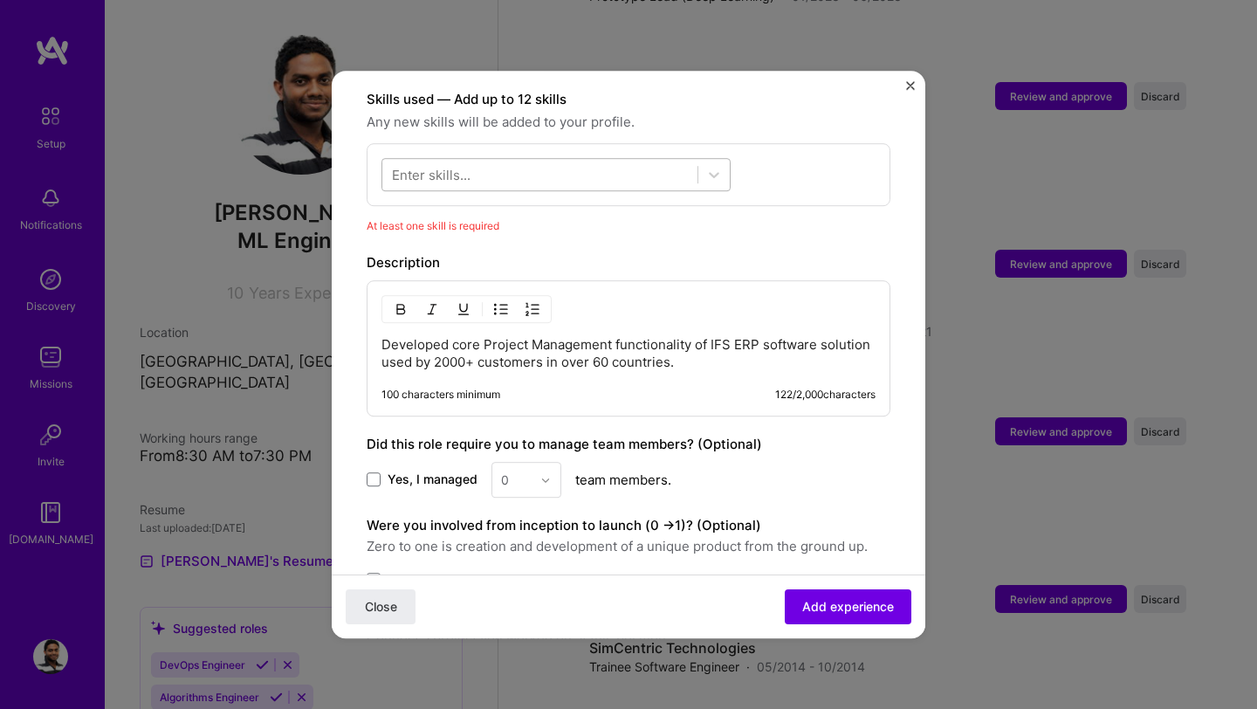
click at [635, 161] on div at bounding box center [539, 175] width 315 height 29
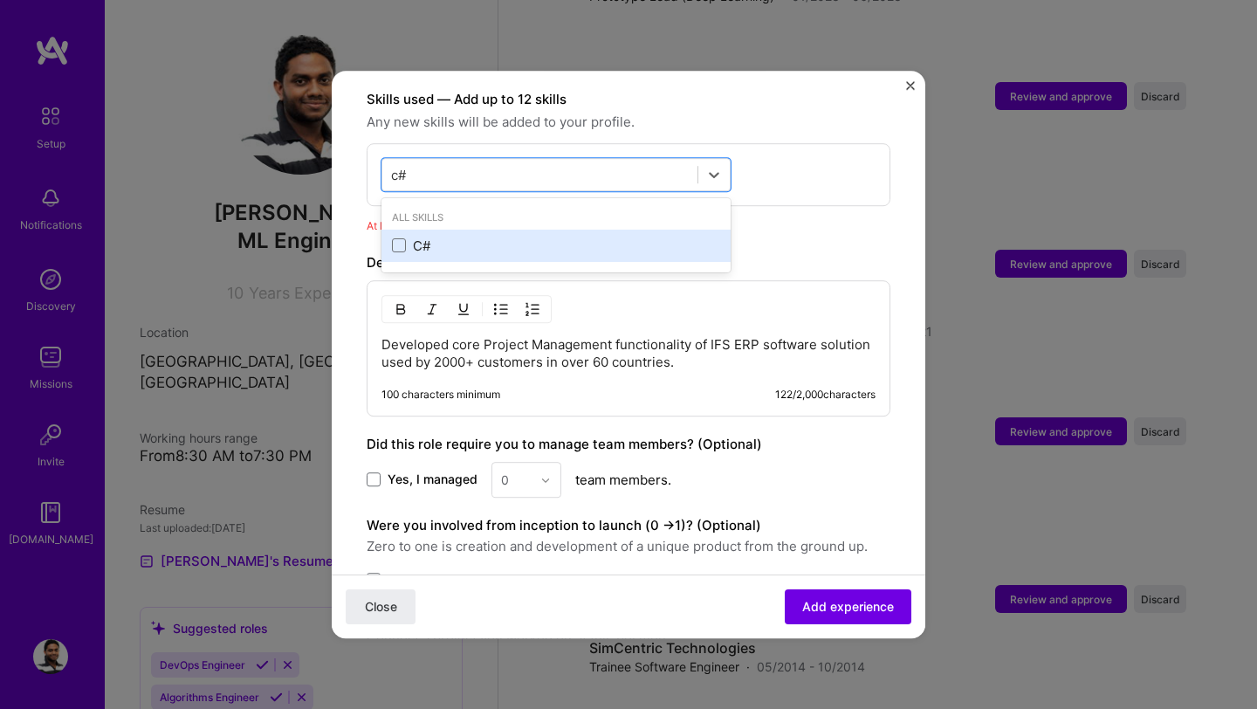
click at [455, 237] on div "C#" at bounding box center [556, 246] width 328 height 18
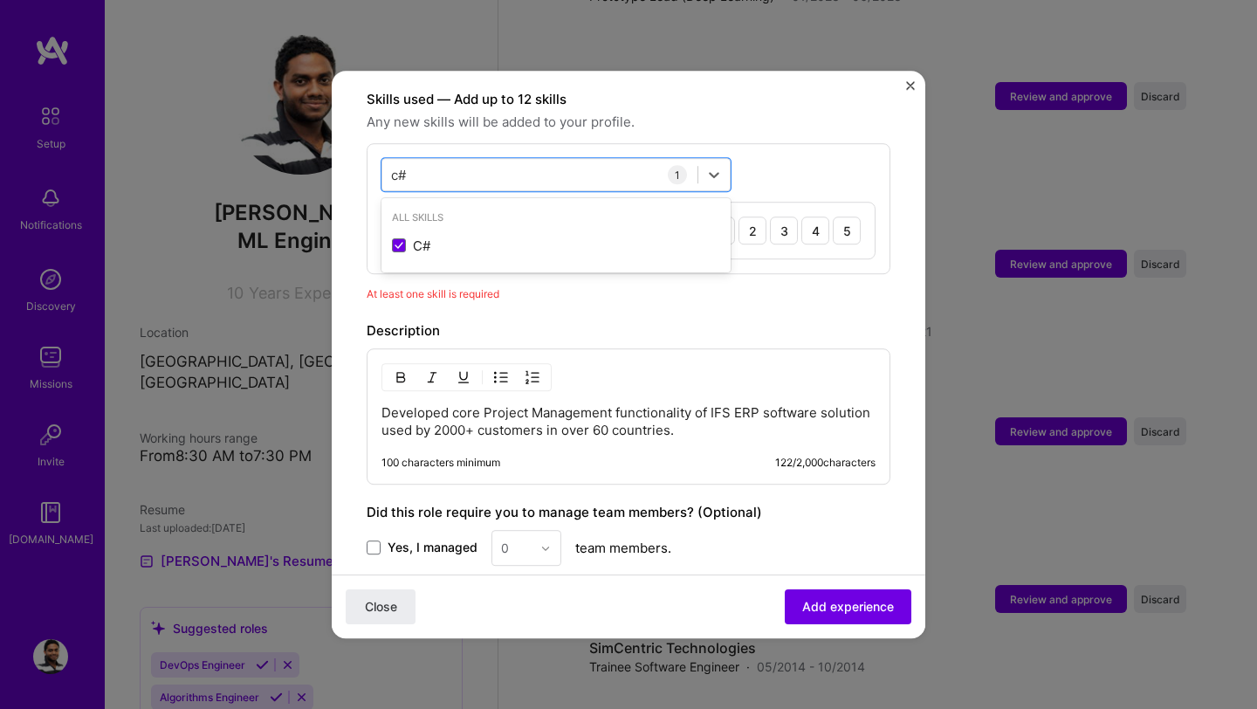
click at [489, 294] on div "Adding suggested job This job is suggested based on your LinkedIn, resume or [D…" at bounding box center [629, 133] width 524 height 1262
click at [477, 161] on div "c# c#" at bounding box center [539, 175] width 315 height 29
type input "c"
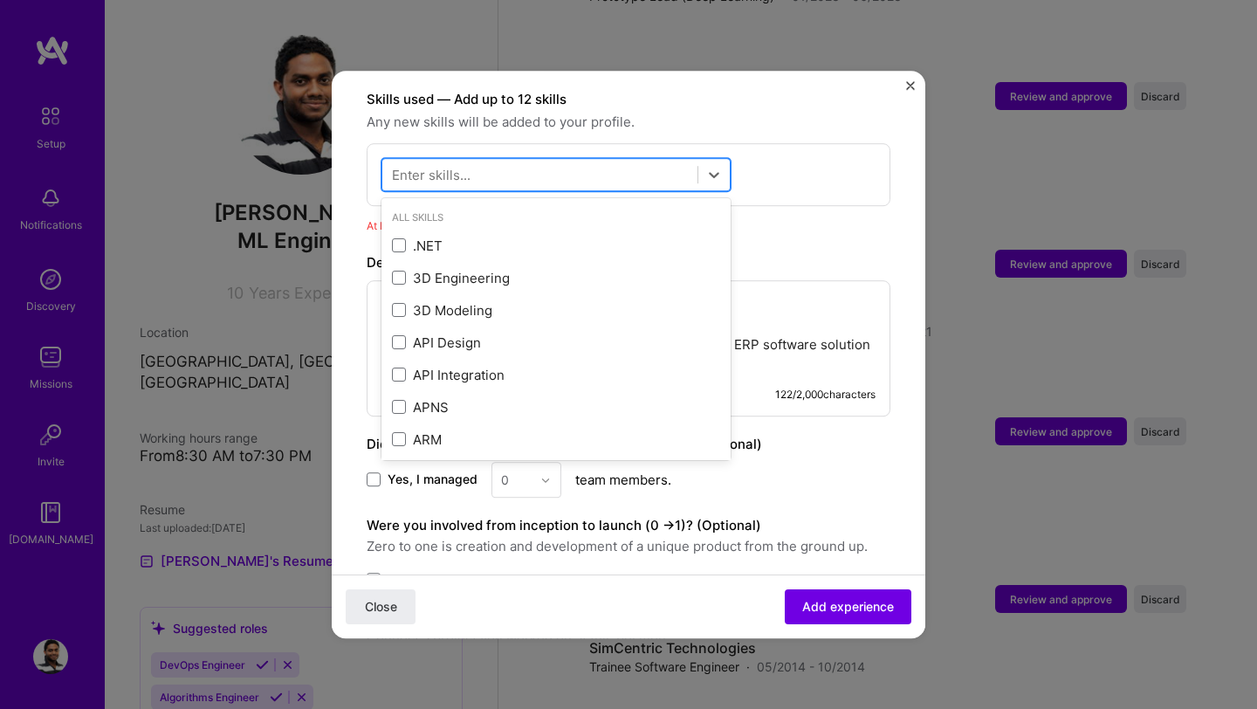
type input "o"
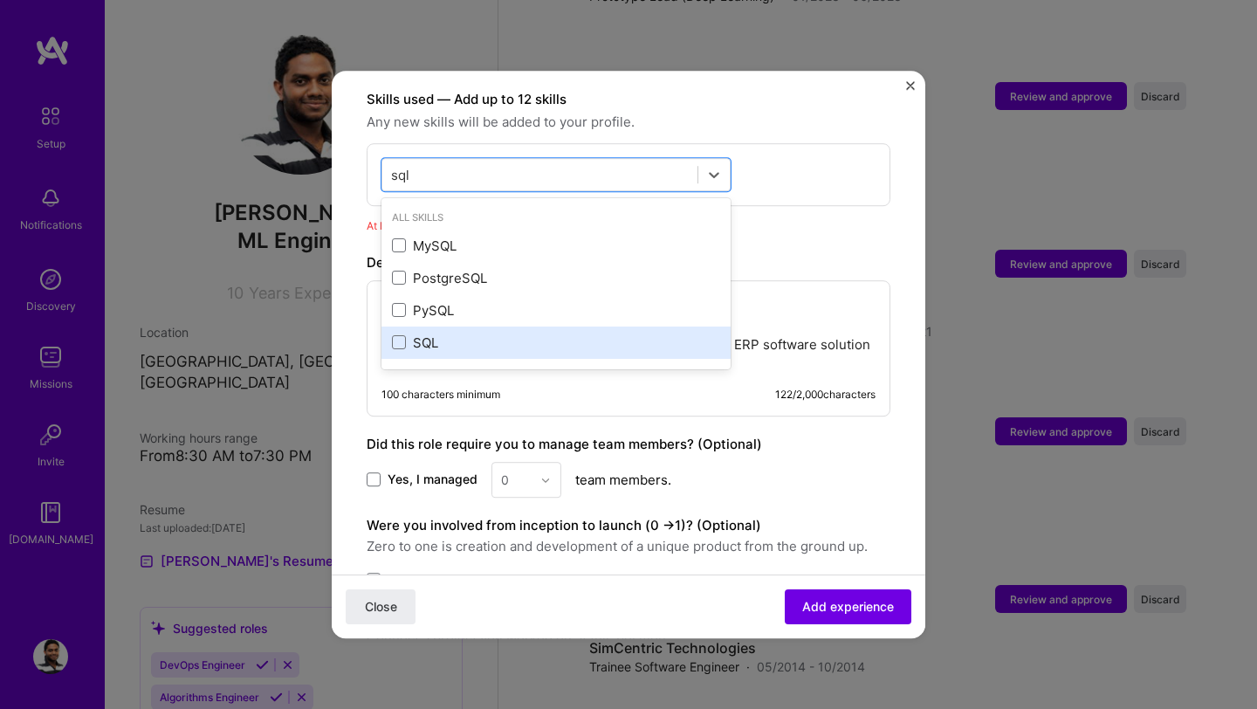
click at [407, 333] on div "SQL" at bounding box center [556, 342] width 328 height 18
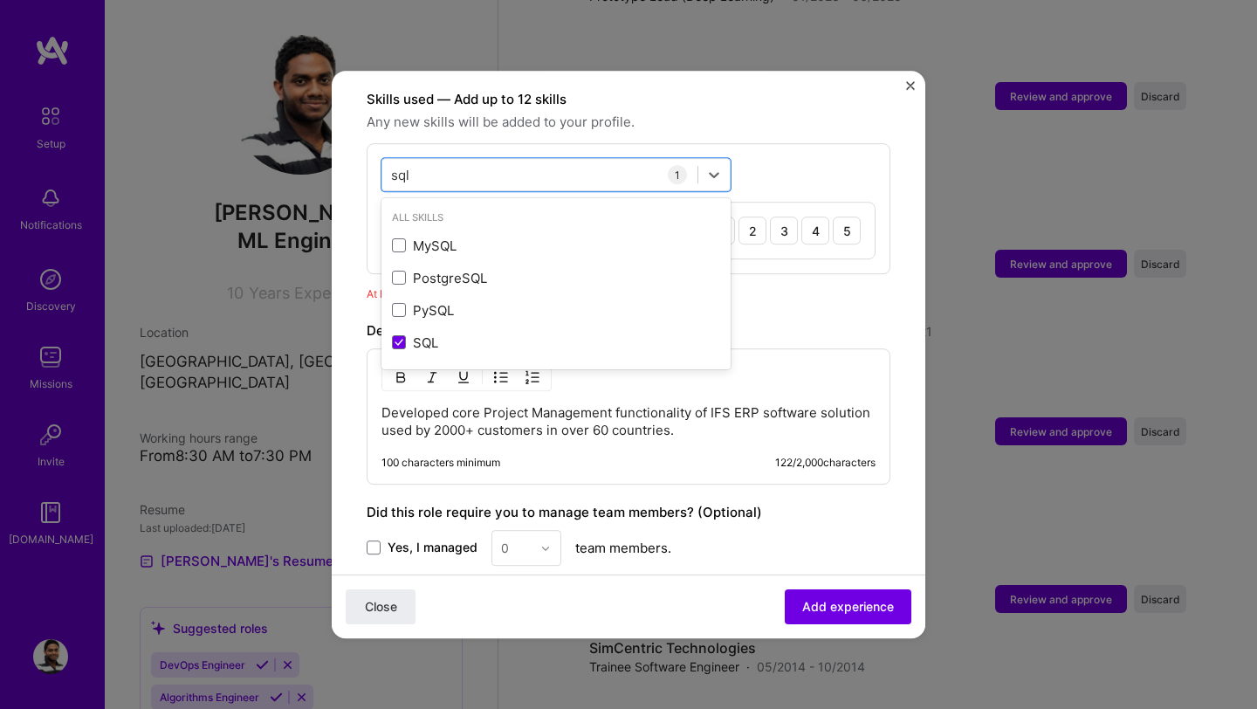
click at [761, 112] on span "Any new skills will be added to your profile." at bounding box center [629, 122] width 524 height 21
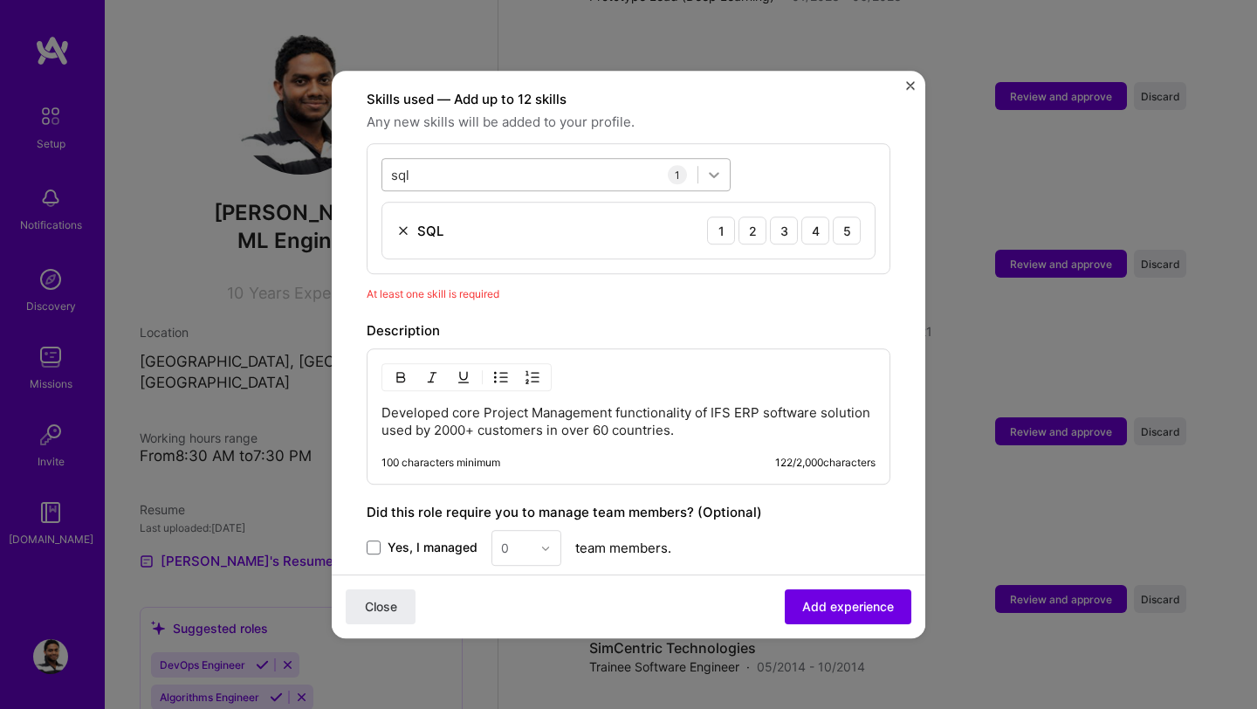
click at [711, 166] on icon at bounding box center [713, 174] width 17 height 17
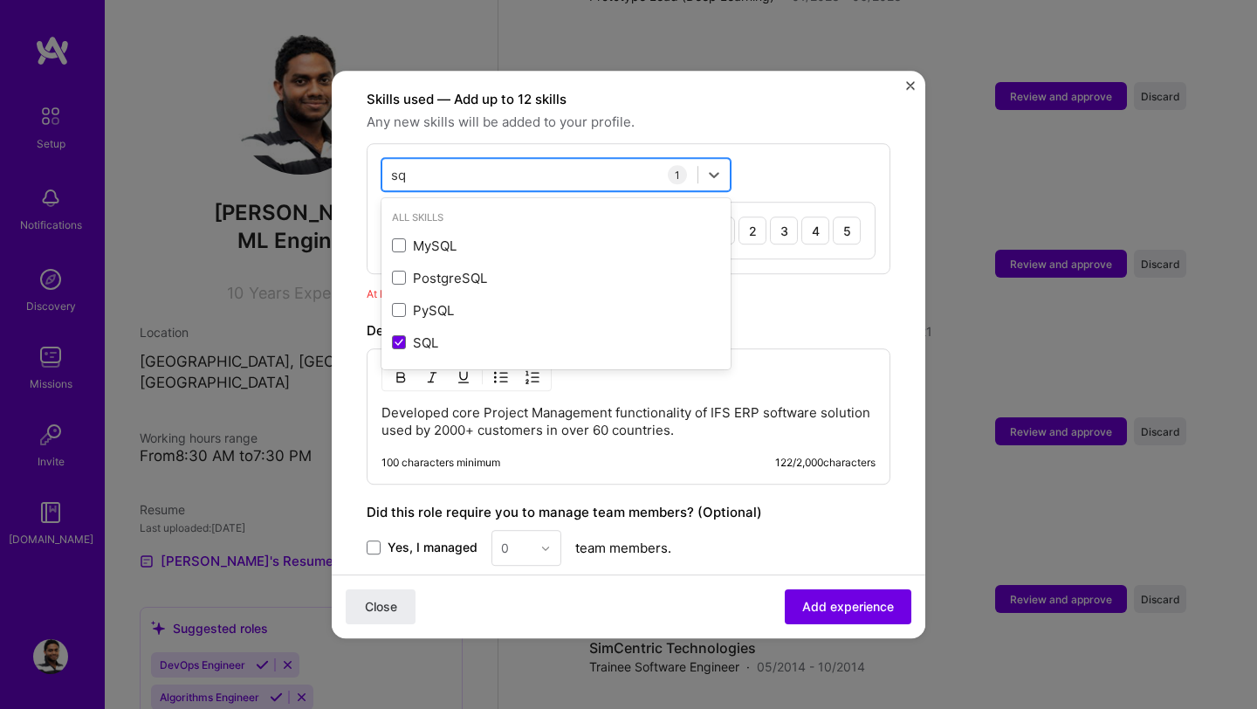
type input "s"
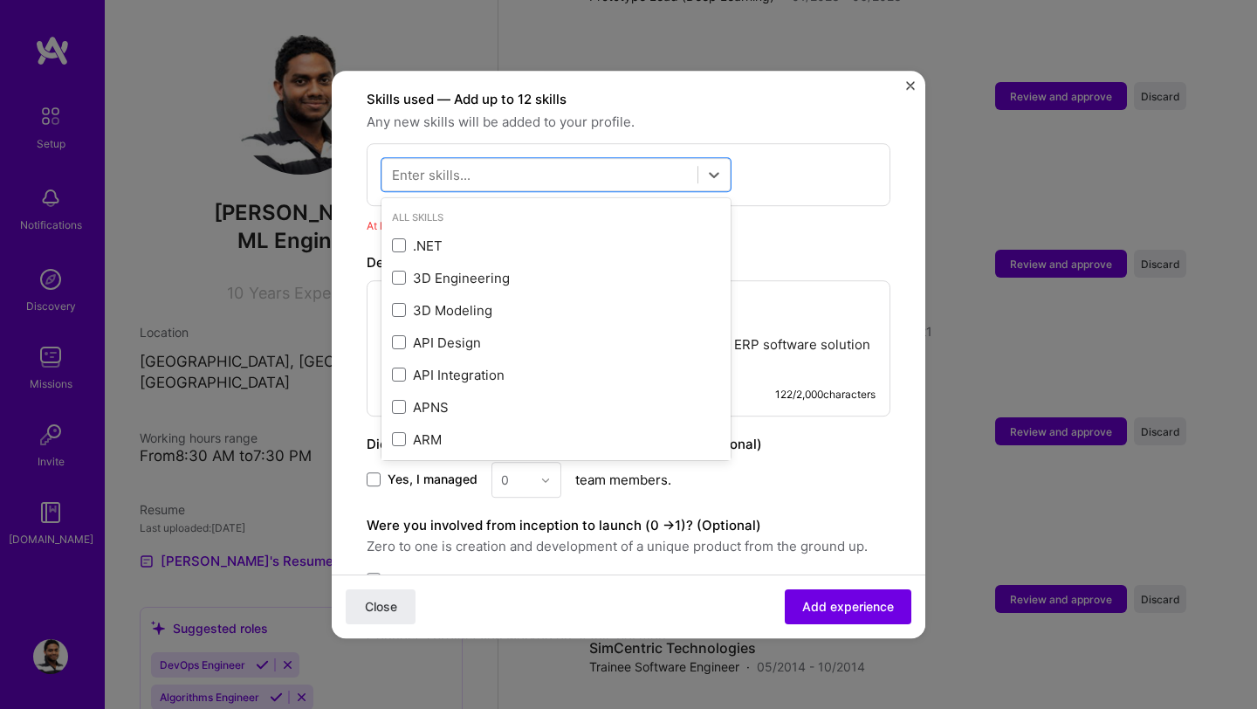
click at [821, 89] on label "Skills used — Add up to 12 skills" at bounding box center [629, 99] width 524 height 21
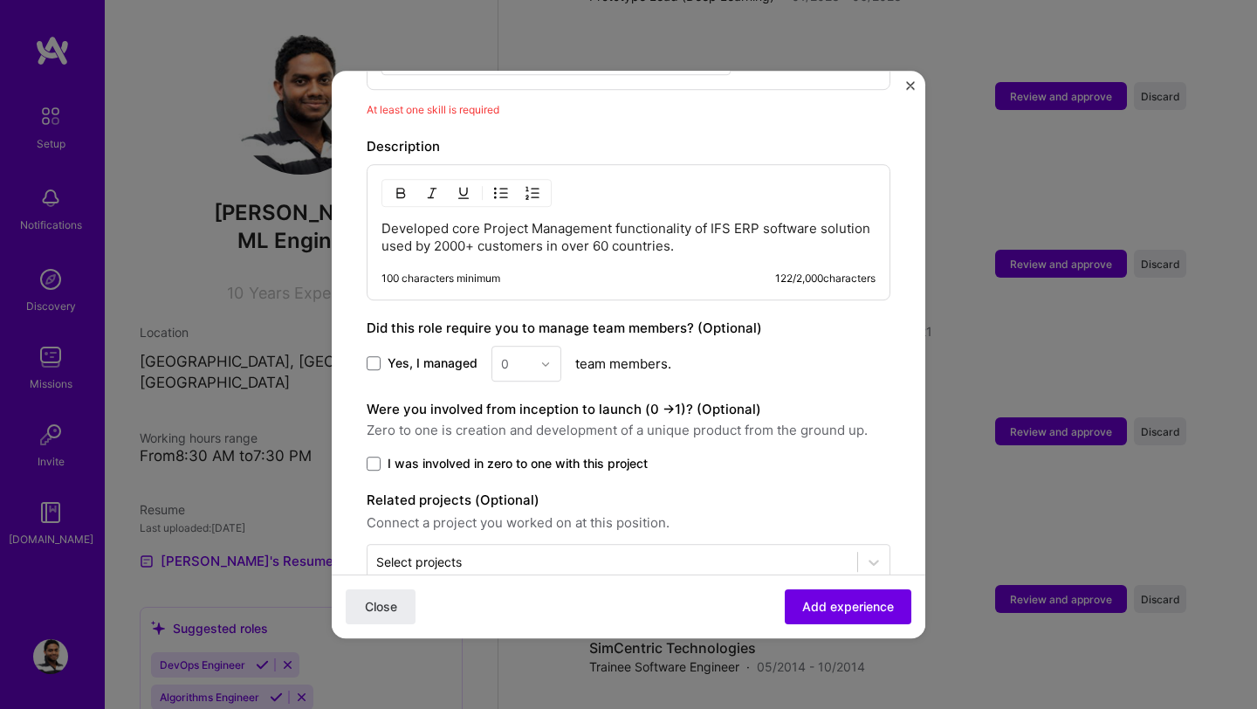
scroll to position [742, 0]
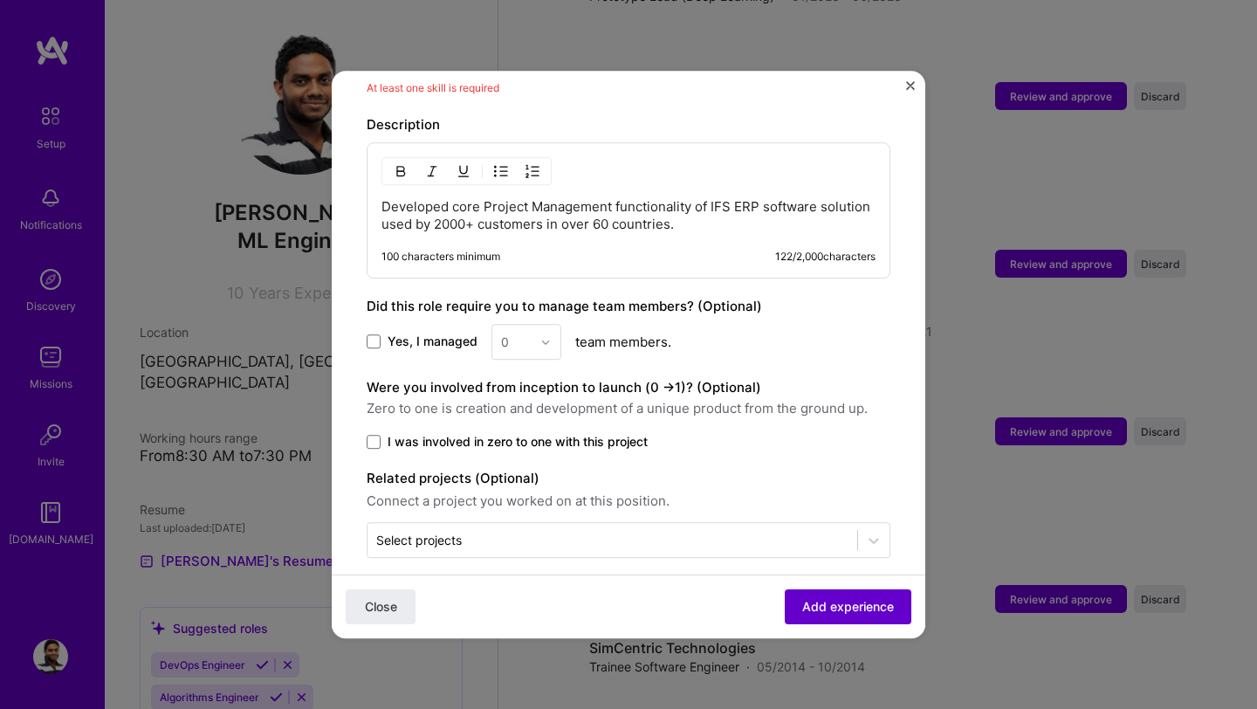
click at [851, 604] on span "Add experience" at bounding box center [848, 606] width 92 height 17
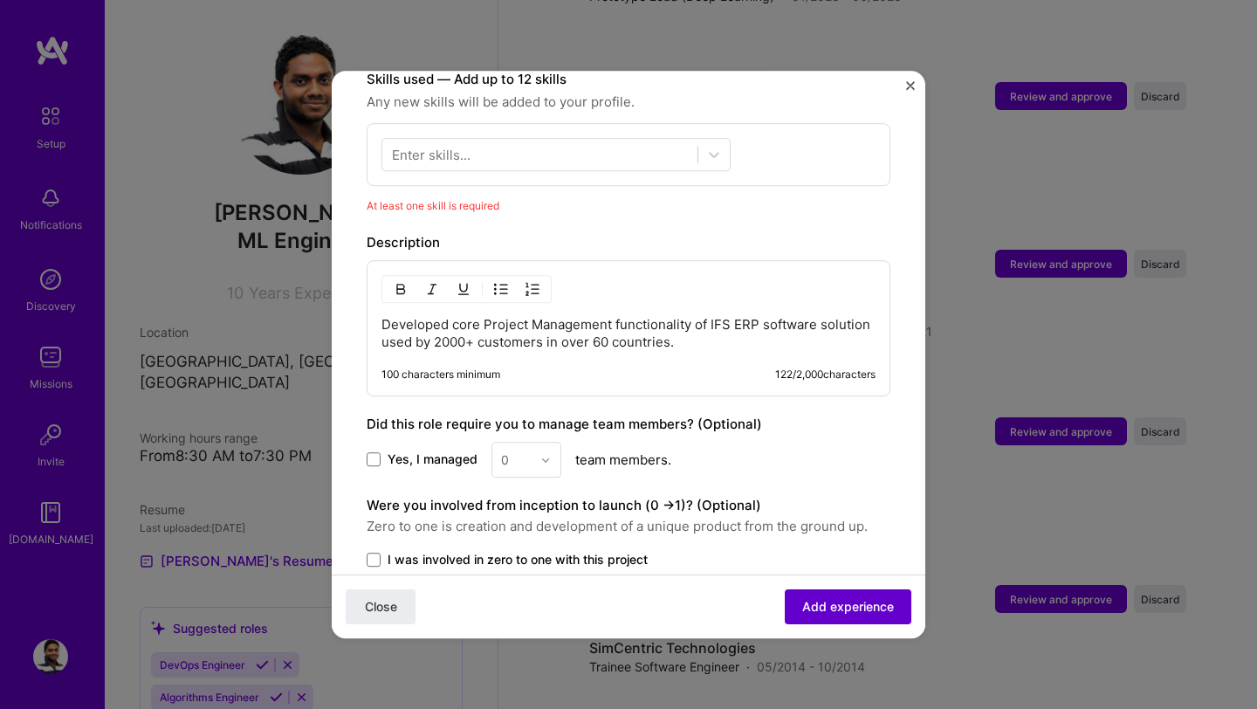
scroll to position [604, 0]
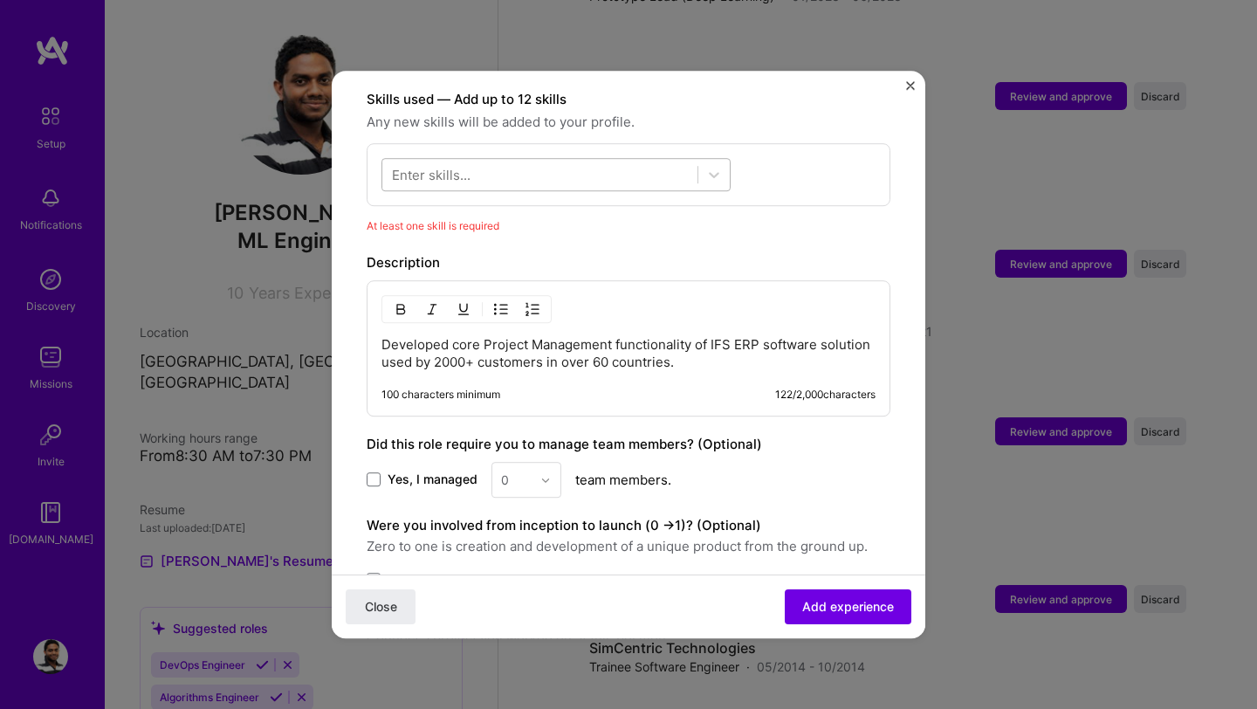
click at [570, 161] on div at bounding box center [539, 175] width 315 height 29
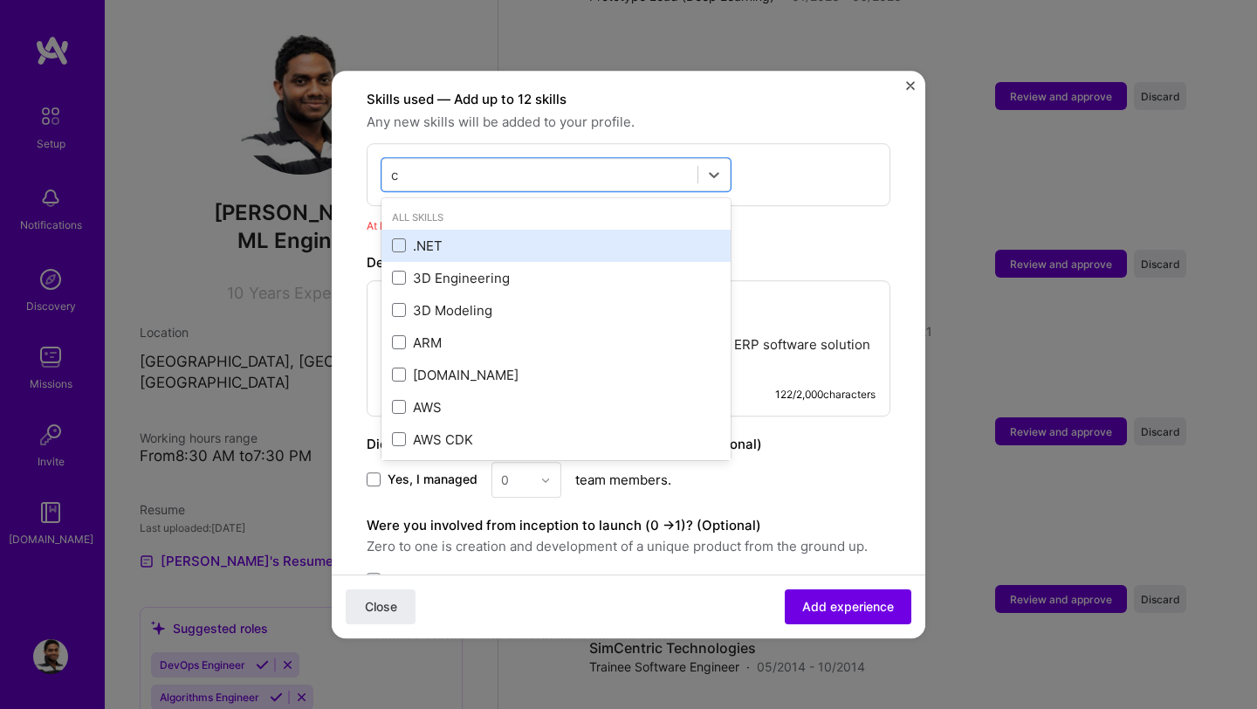
click at [409, 237] on div ".NET" at bounding box center [556, 246] width 328 height 18
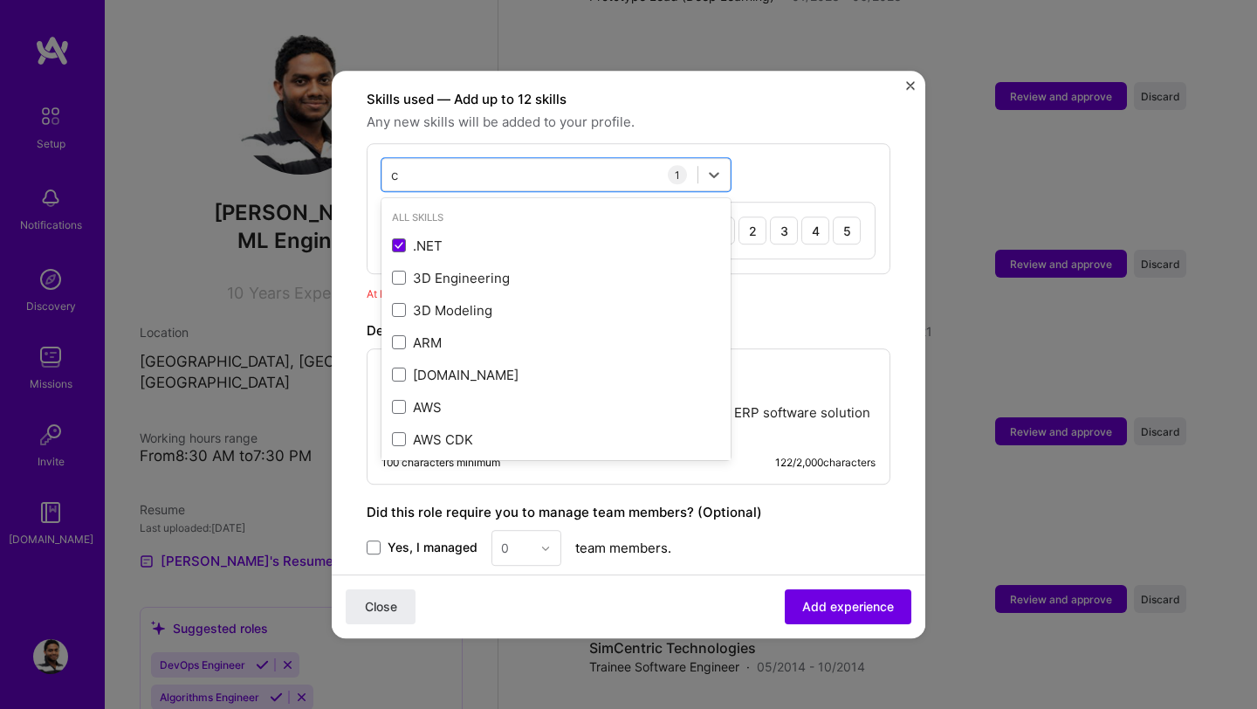
type input "c"
click at [855, 532] on div "Yes, I managed 0 team members." at bounding box center [629, 548] width 524 height 36
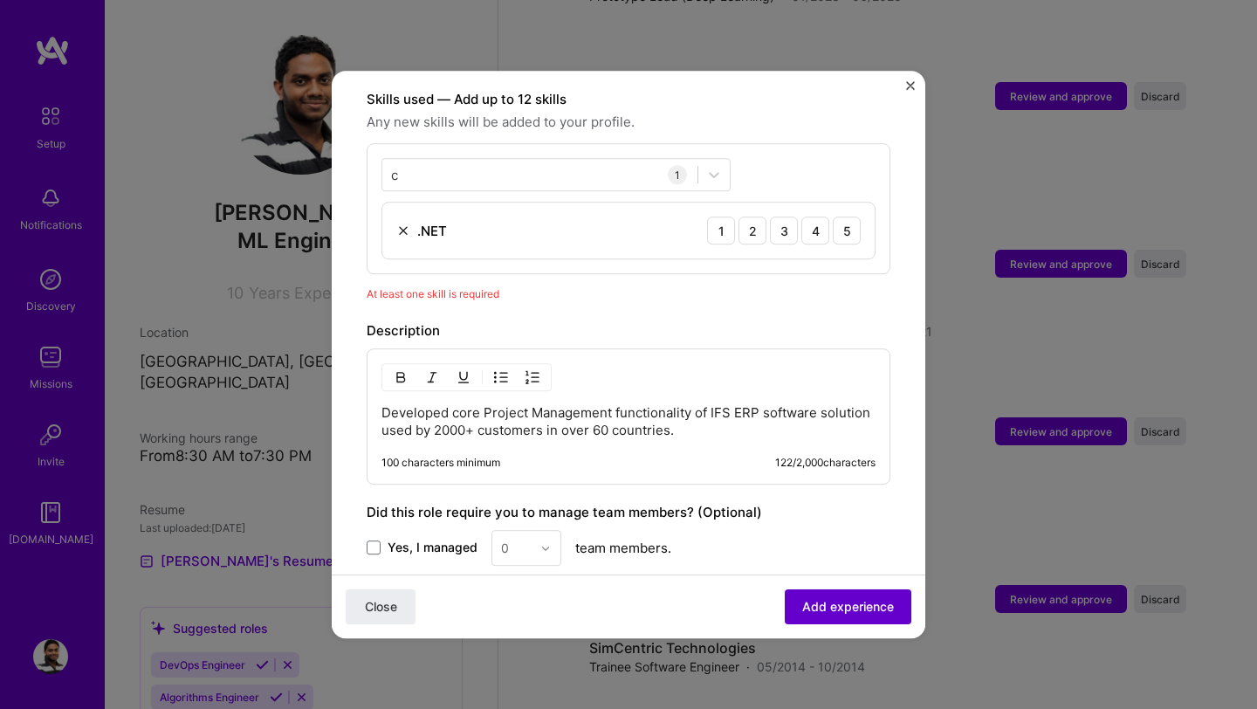
click at [830, 615] on span "Add experience" at bounding box center [848, 606] width 92 height 17
click at [818, 217] on div "4" at bounding box center [815, 231] width 28 height 28
click at [841, 606] on span "Add experience" at bounding box center [848, 606] width 92 height 17
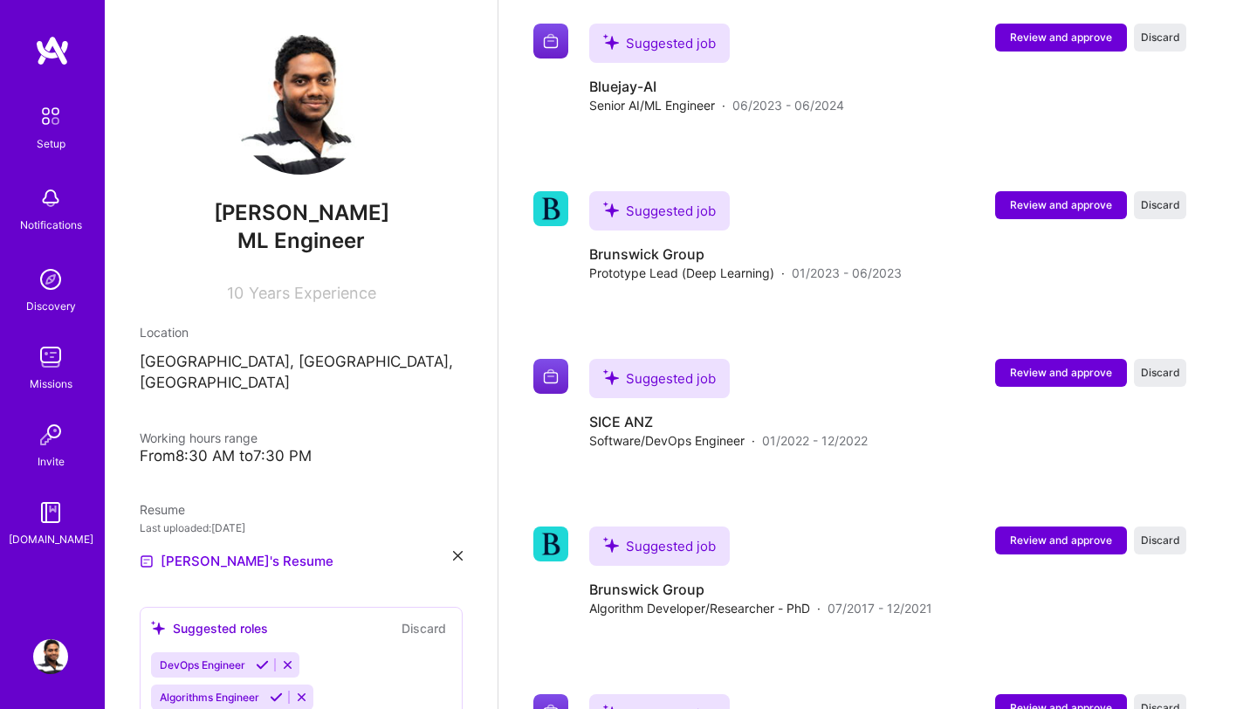
scroll to position [2858, 0]
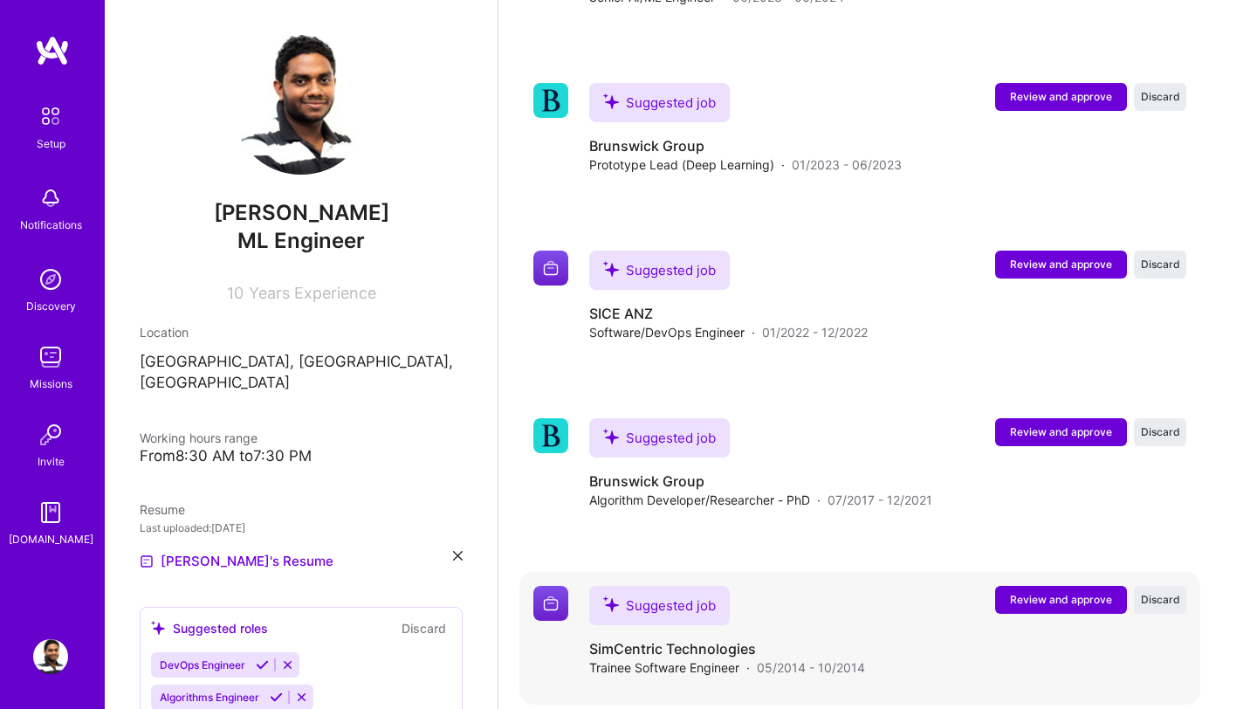
click at [1055, 592] on span "Review and approve" at bounding box center [1061, 599] width 102 height 15
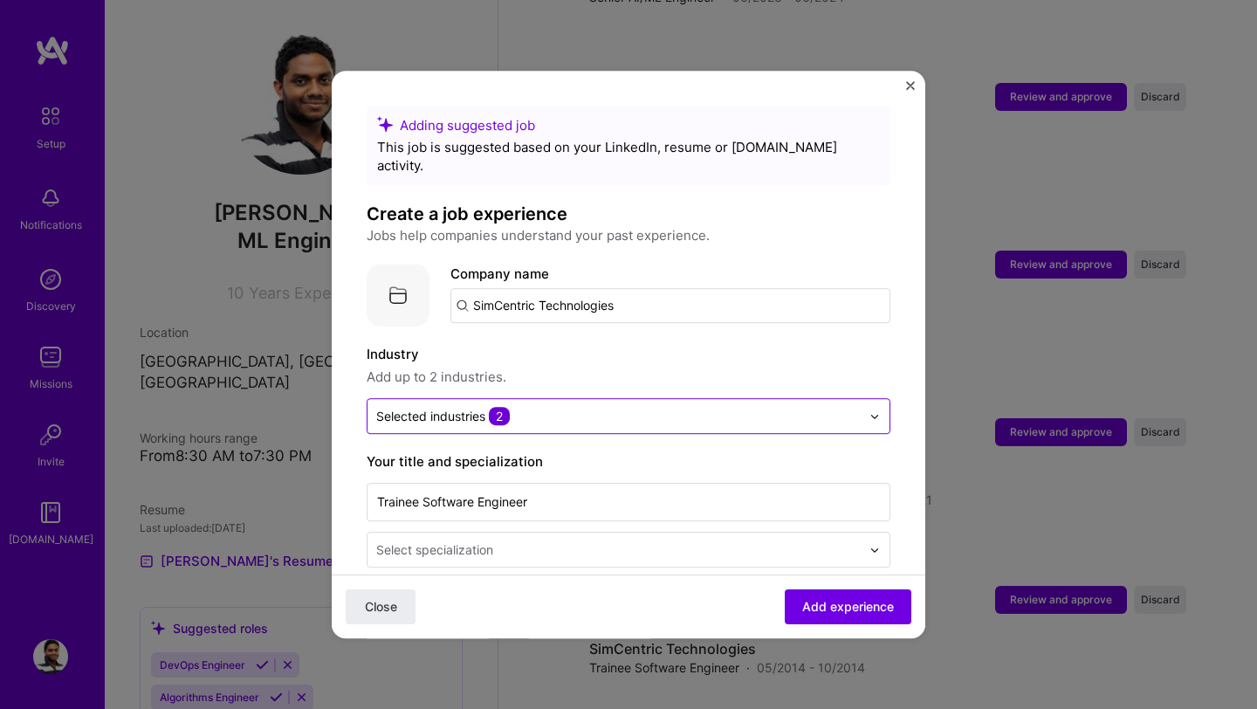
click at [613, 407] on input "text" at bounding box center [618, 416] width 485 height 18
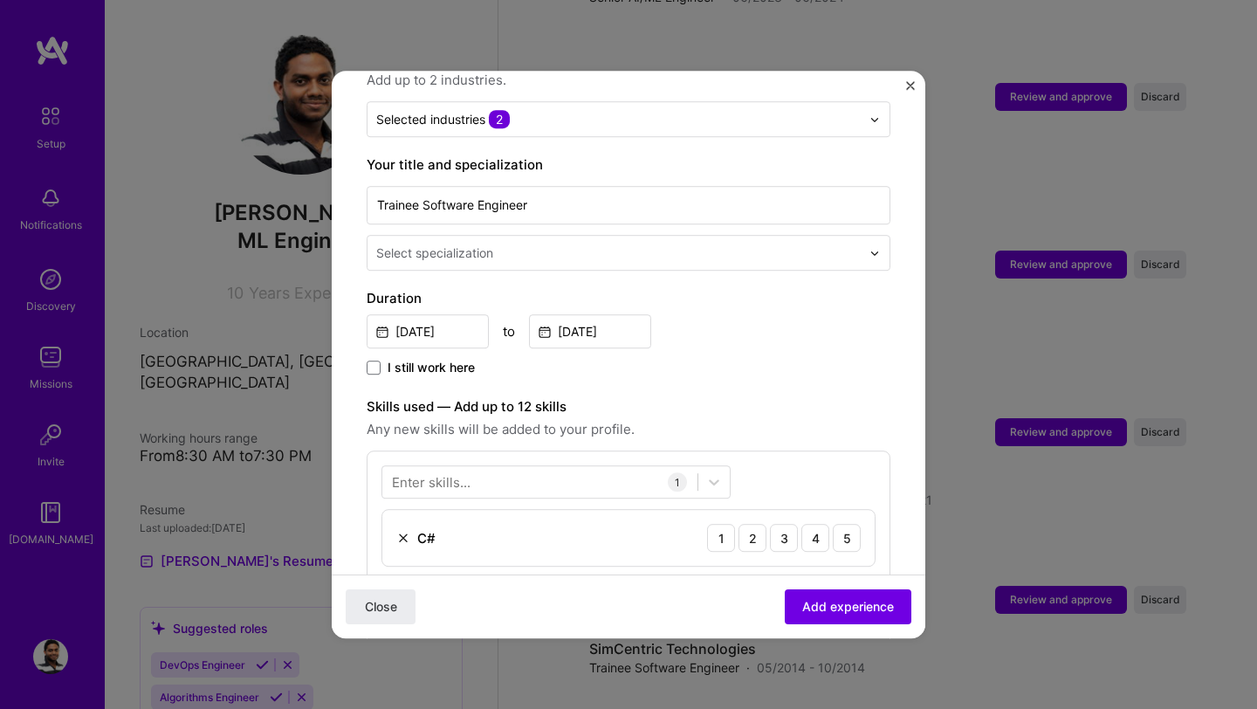
scroll to position [344, 0]
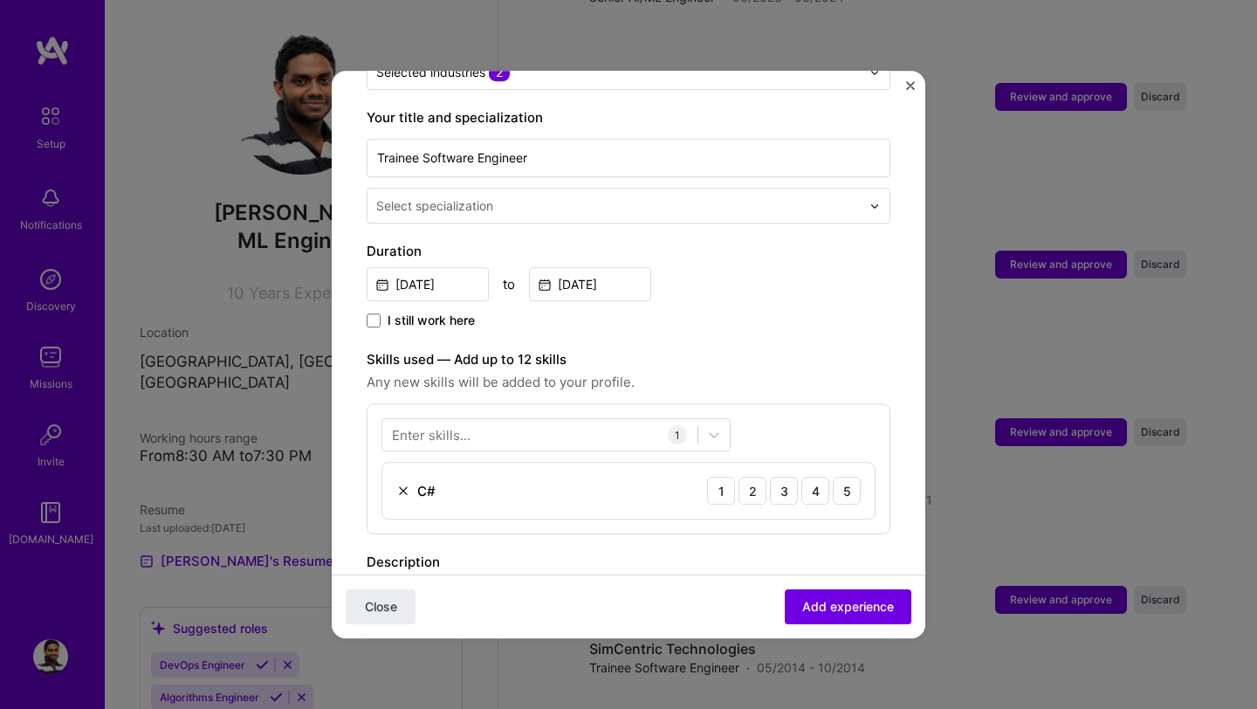
click at [403, 484] on img at bounding box center [403, 491] width 14 height 14
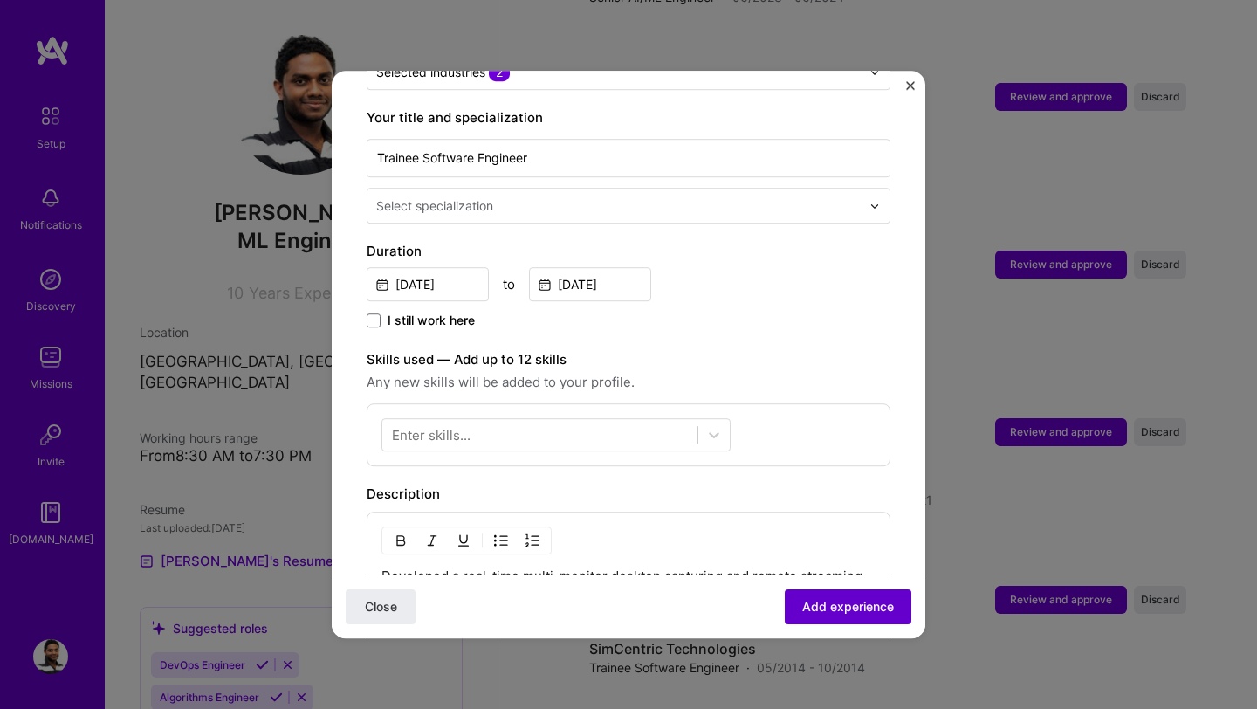
click at [823, 613] on span "Add experience" at bounding box center [848, 606] width 92 height 17
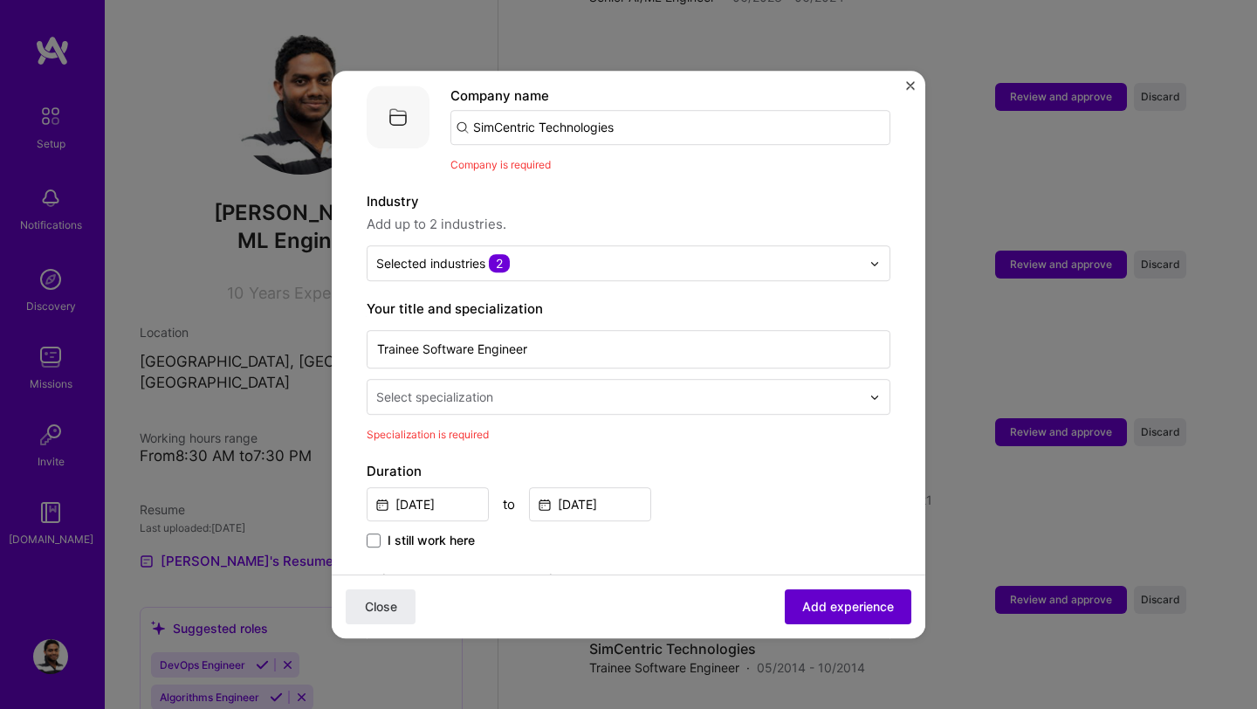
scroll to position [175, 0]
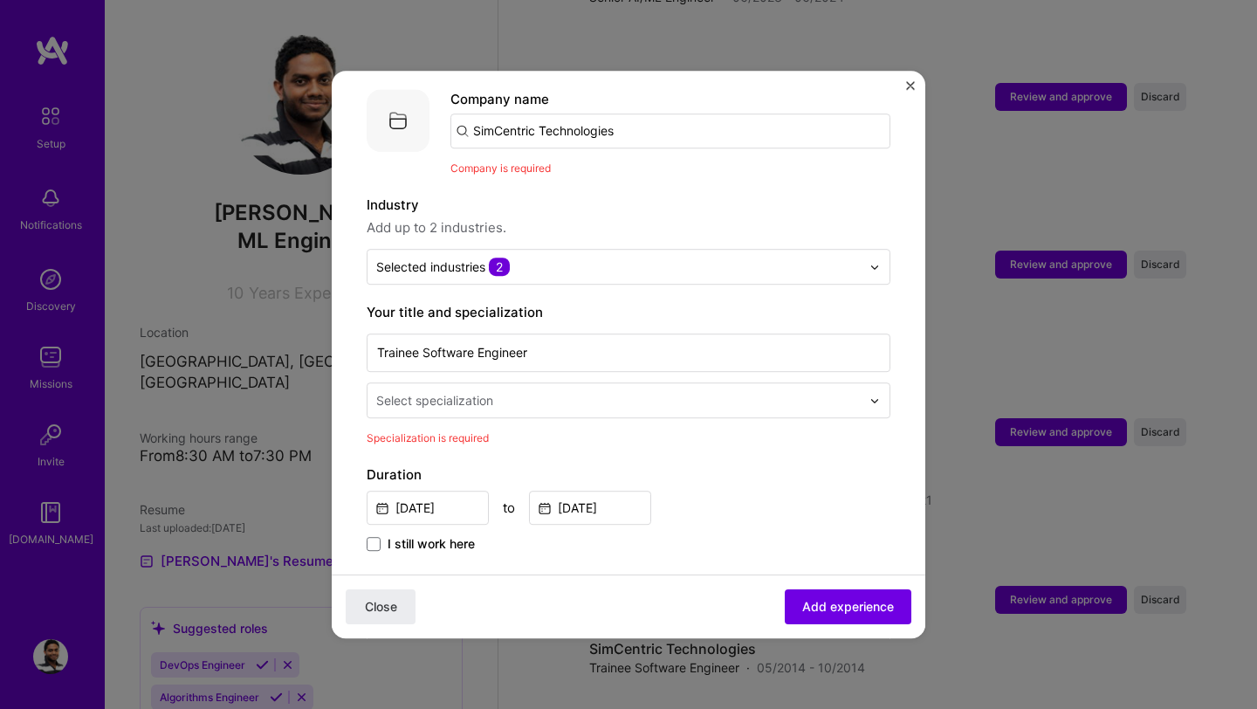
click at [761, 391] on input "text" at bounding box center [620, 400] width 488 height 18
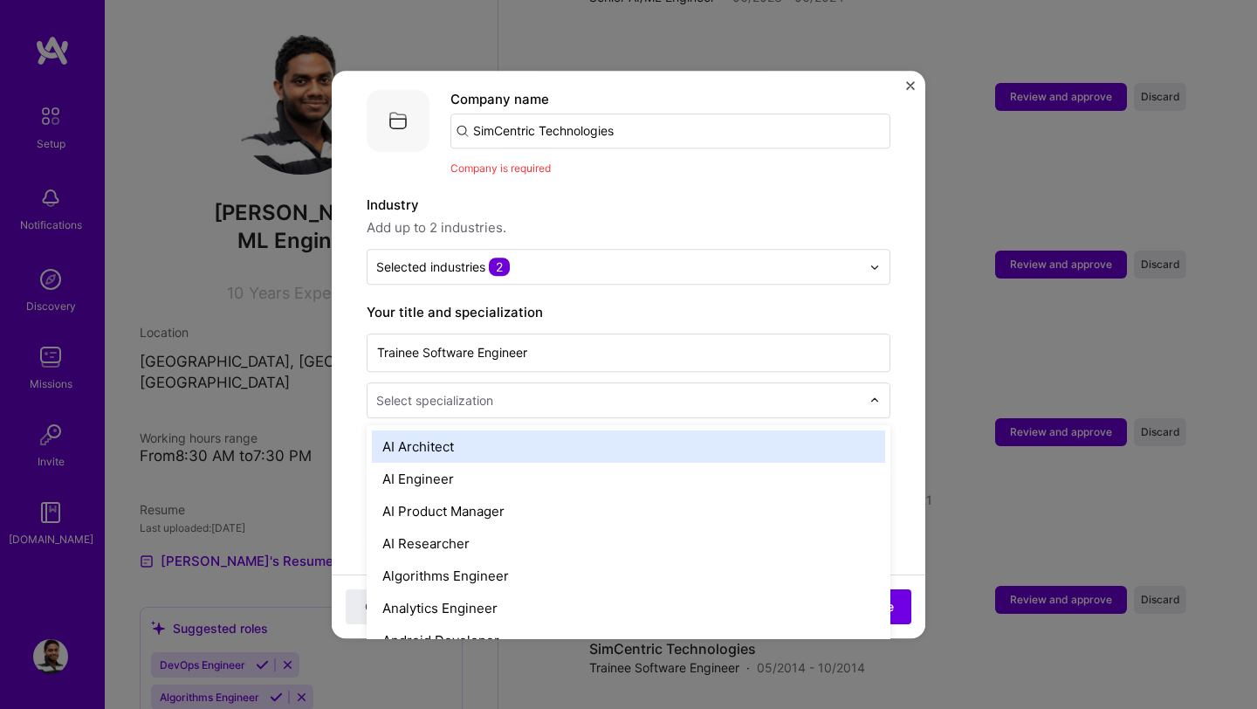
click at [914, 87] on img "Close" at bounding box center [910, 85] width 9 height 9
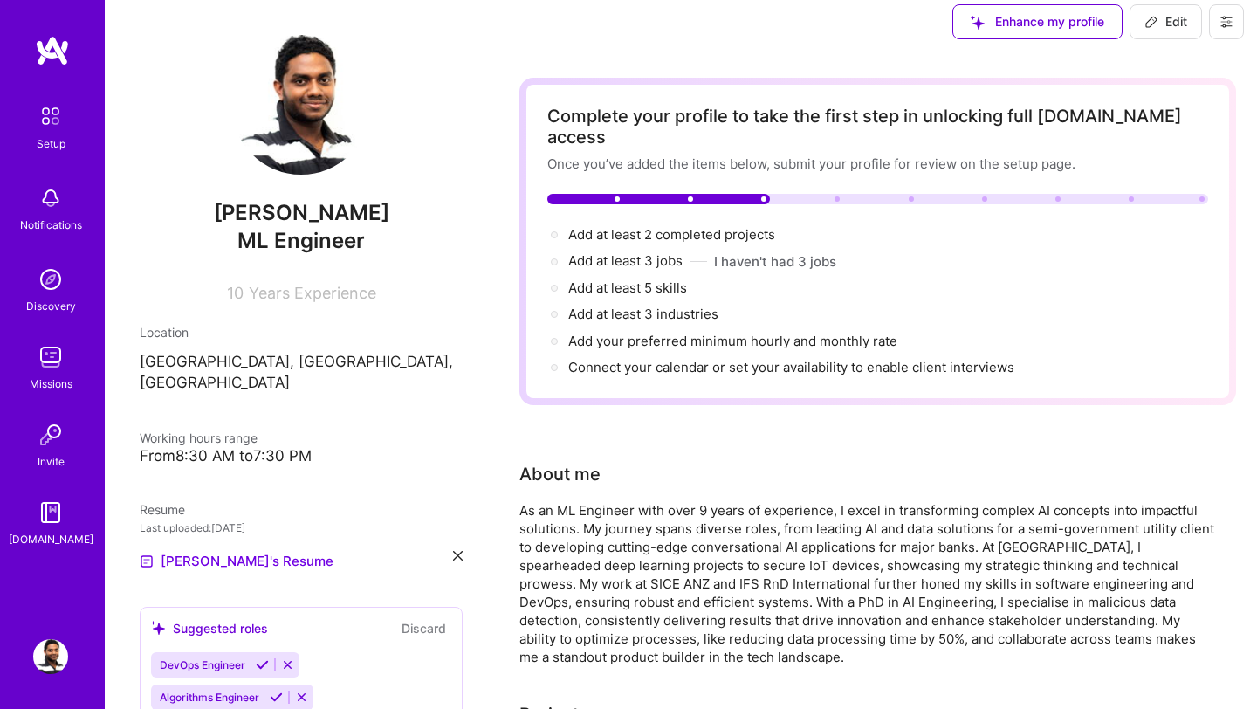
scroll to position [0, 0]
